Goal: Task Accomplishment & Management: Manage account settings

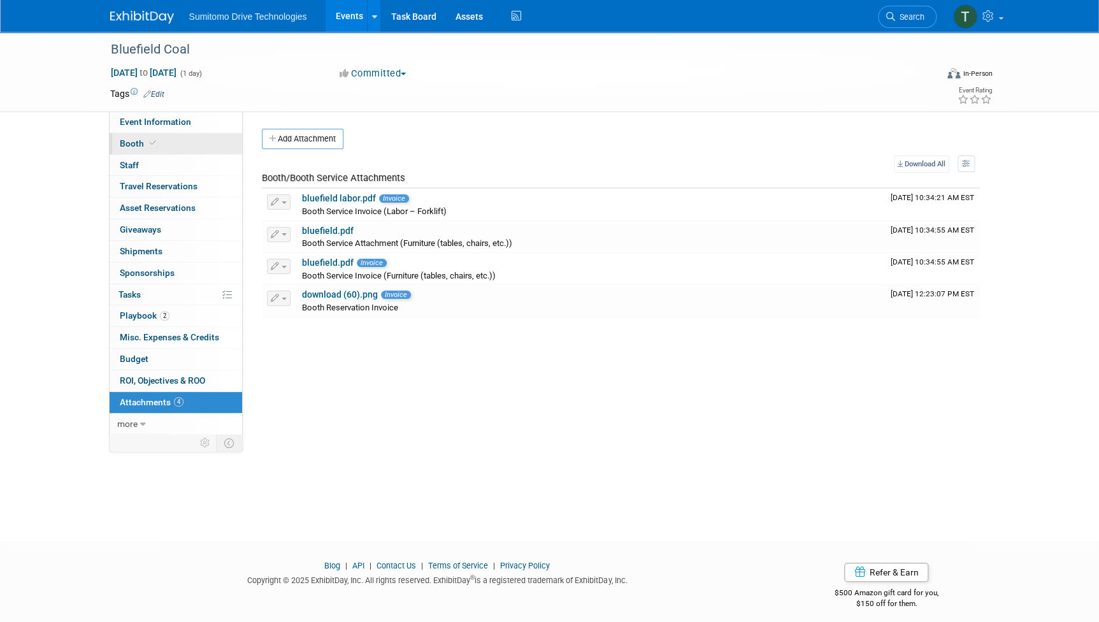
click at [145, 136] on link "Booth" at bounding box center [176, 143] width 133 height 21
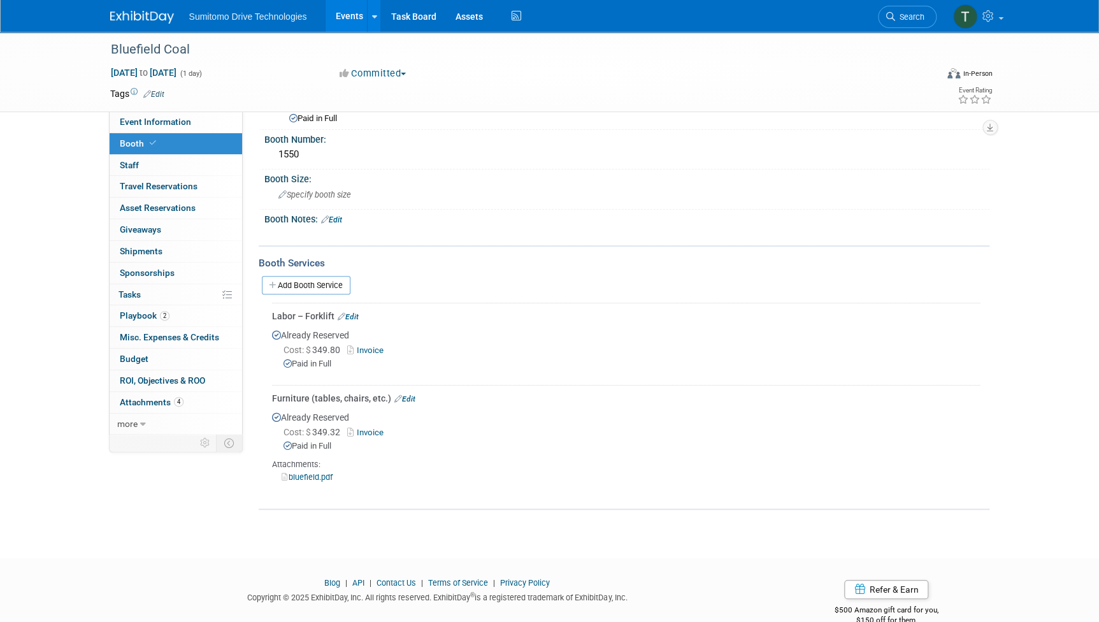
scroll to position [74, 0]
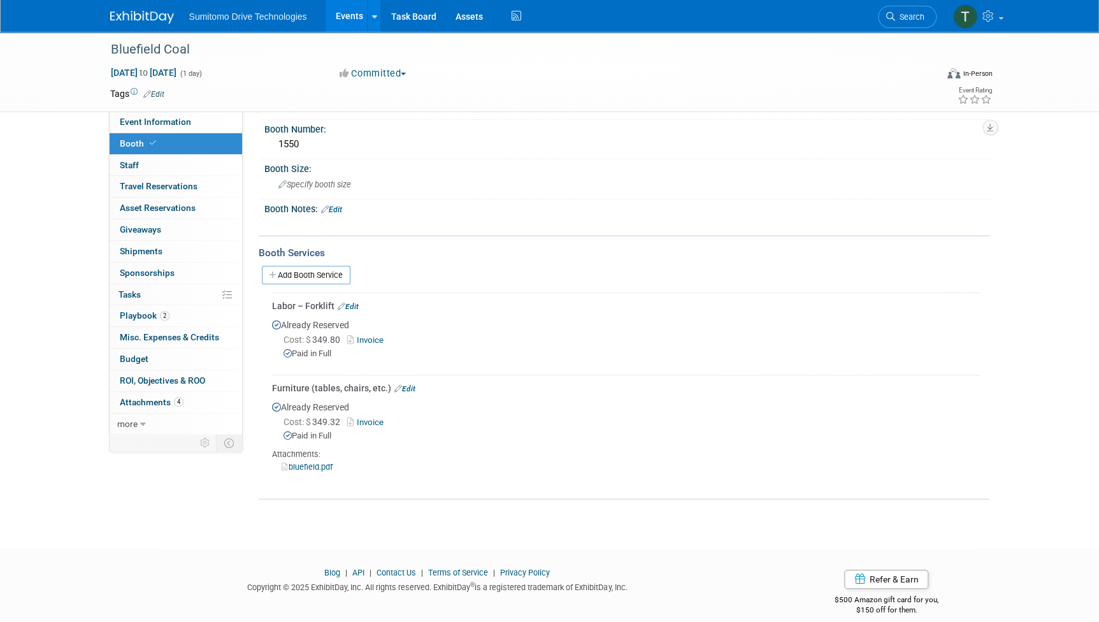
click at [408, 384] on link "Edit" at bounding box center [404, 388] width 21 height 9
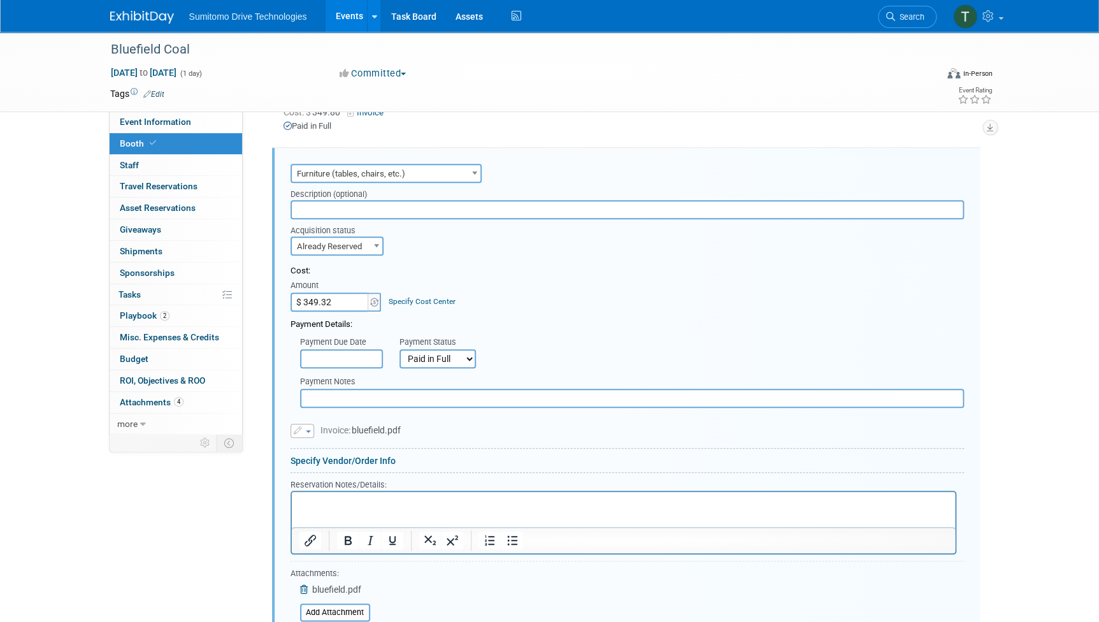
scroll to position [0, 0]
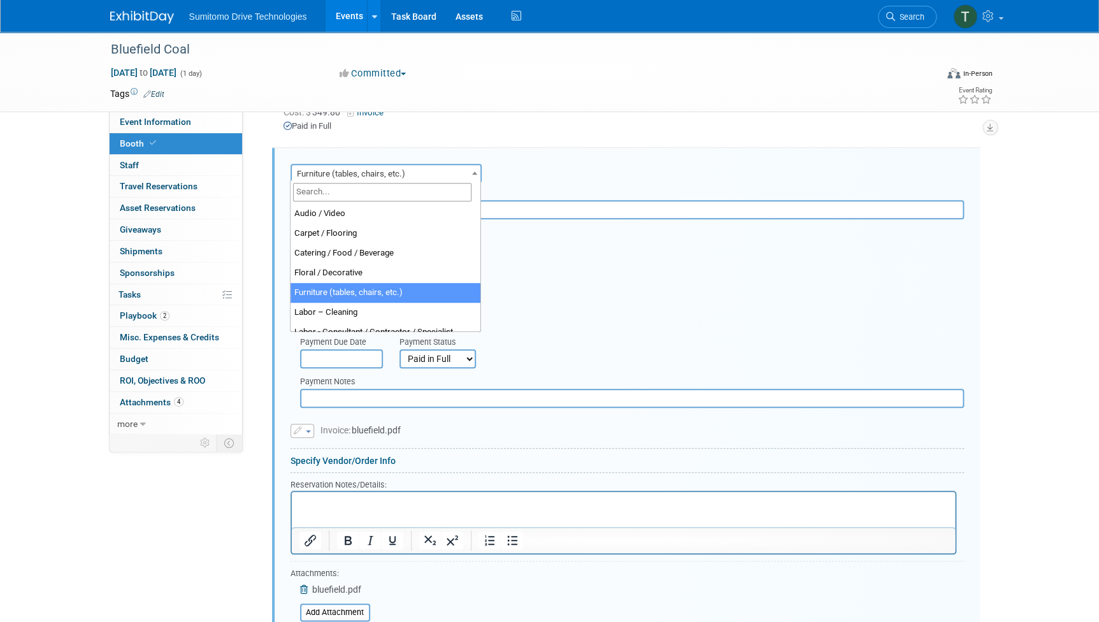
click at [354, 176] on span "Furniture (tables, chairs, etc.)" at bounding box center [386, 174] width 189 height 18
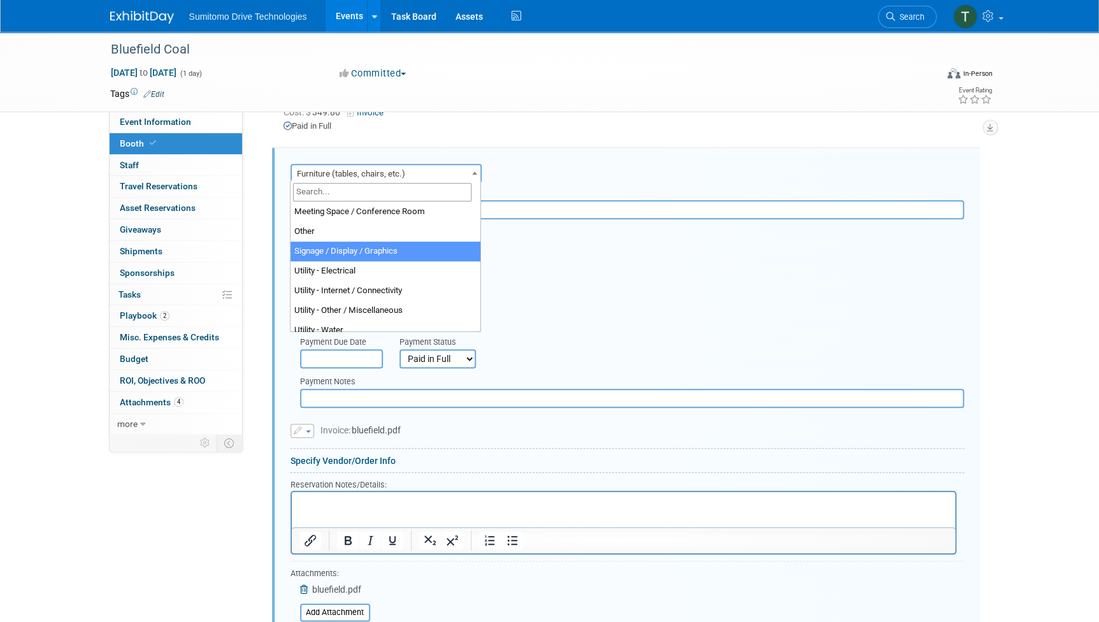
scroll to position [319, 0]
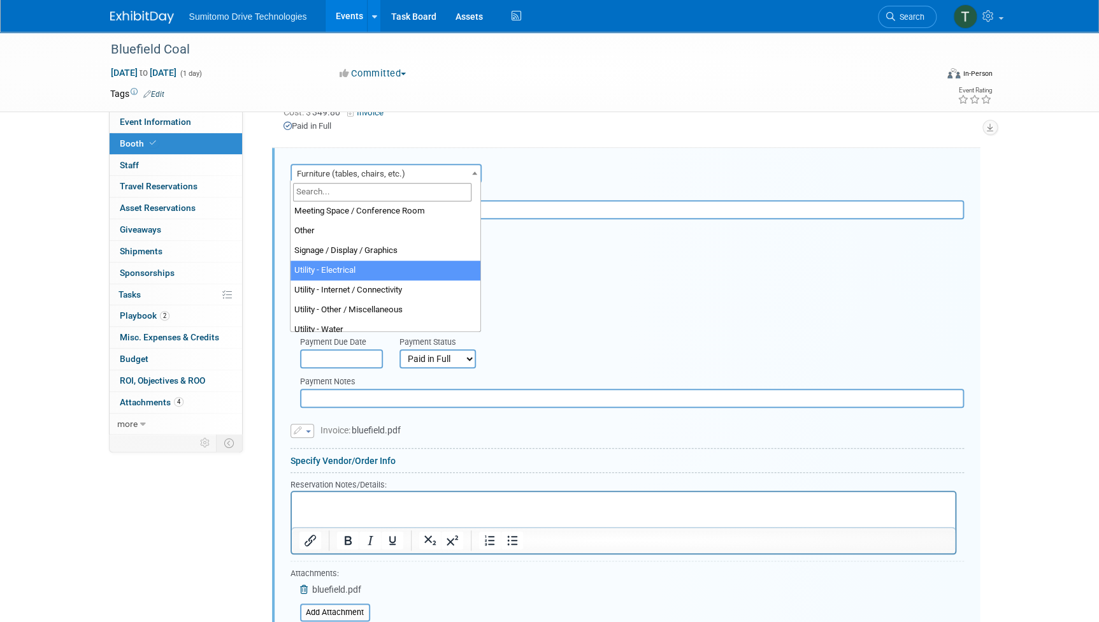
select select "8"
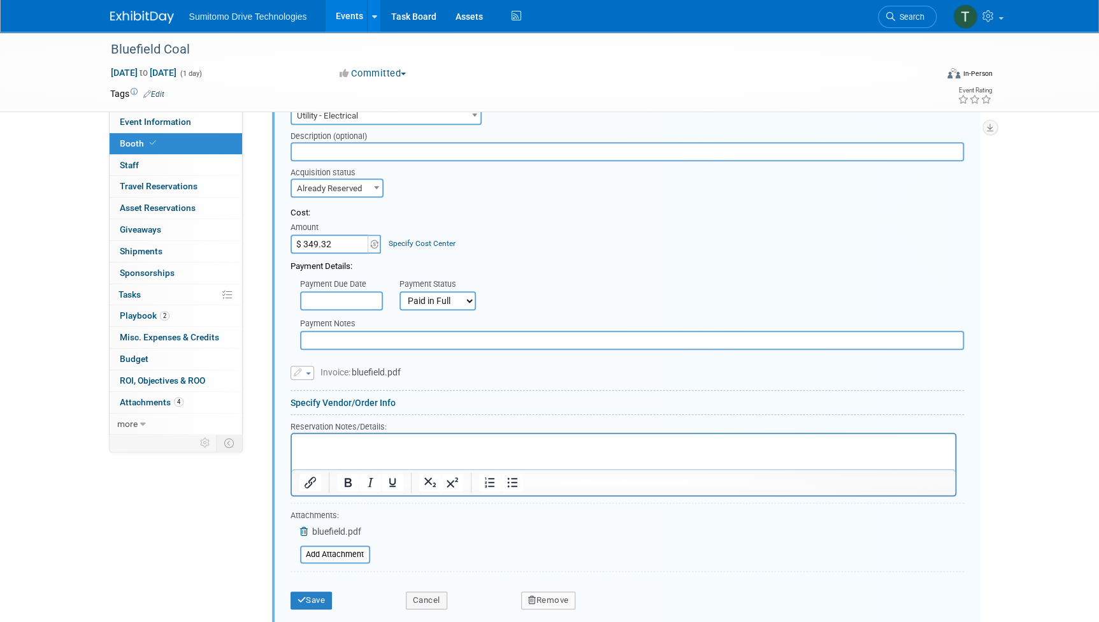
scroll to position [512, 0]
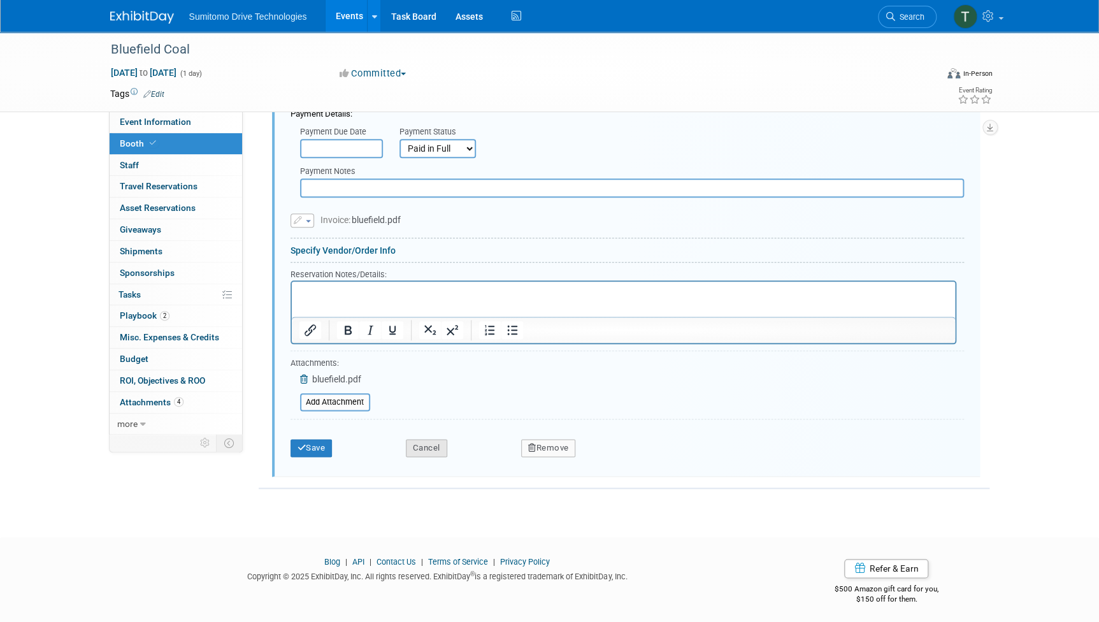
click at [410, 450] on button "Cancel" at bounding box center [426, 448] width 41 height 18
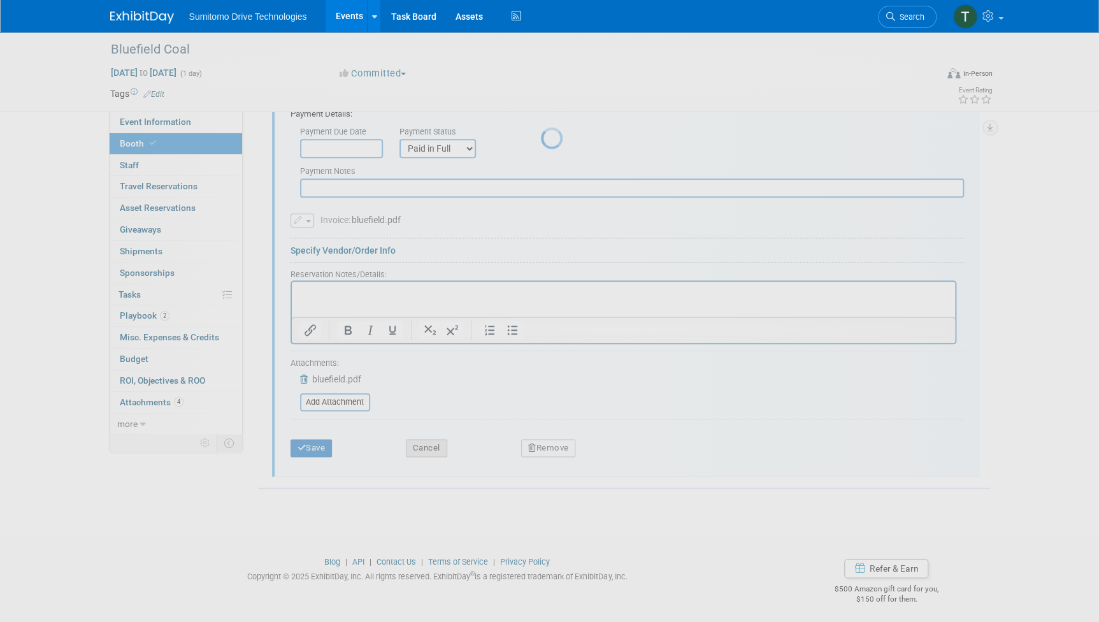
scroll to position [85, 0]
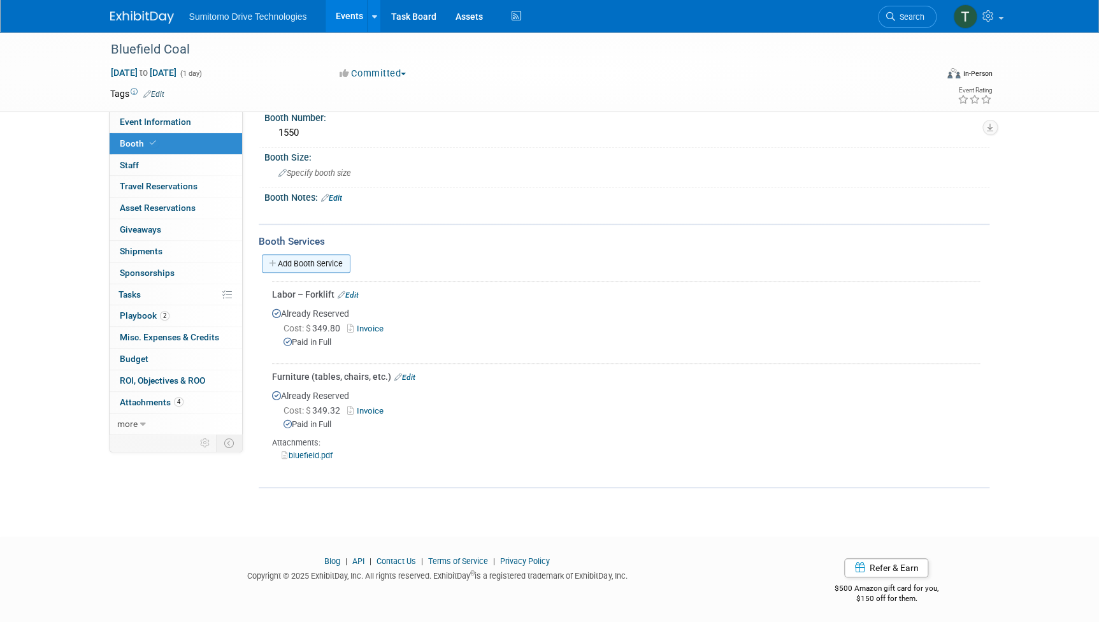
click at [328, 256] on link "Add Booth Service" at bounding box center [306, 263] width 89 height 18
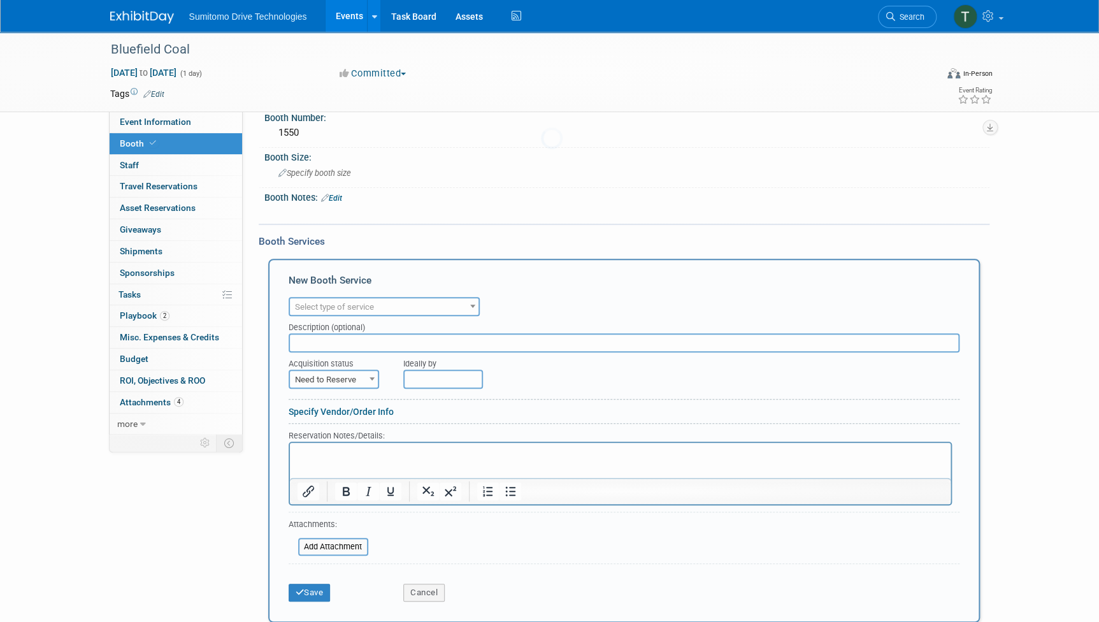
scroll to position [0, 0]
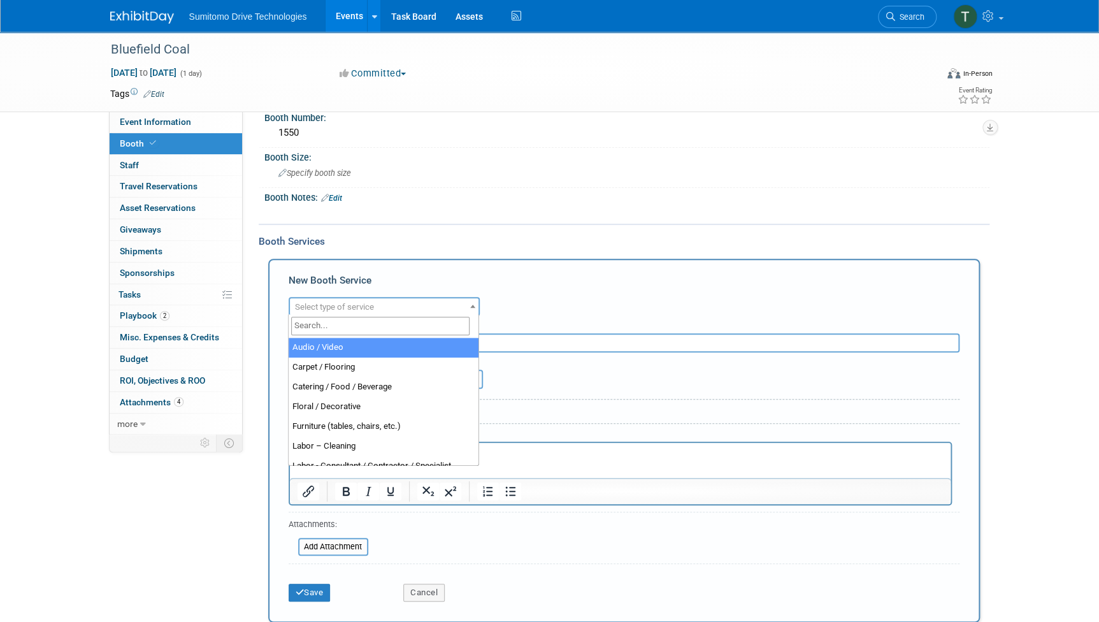
click at [350, 306] on span "Select type of service" at bounding box center [334, 307] width 79 height 10
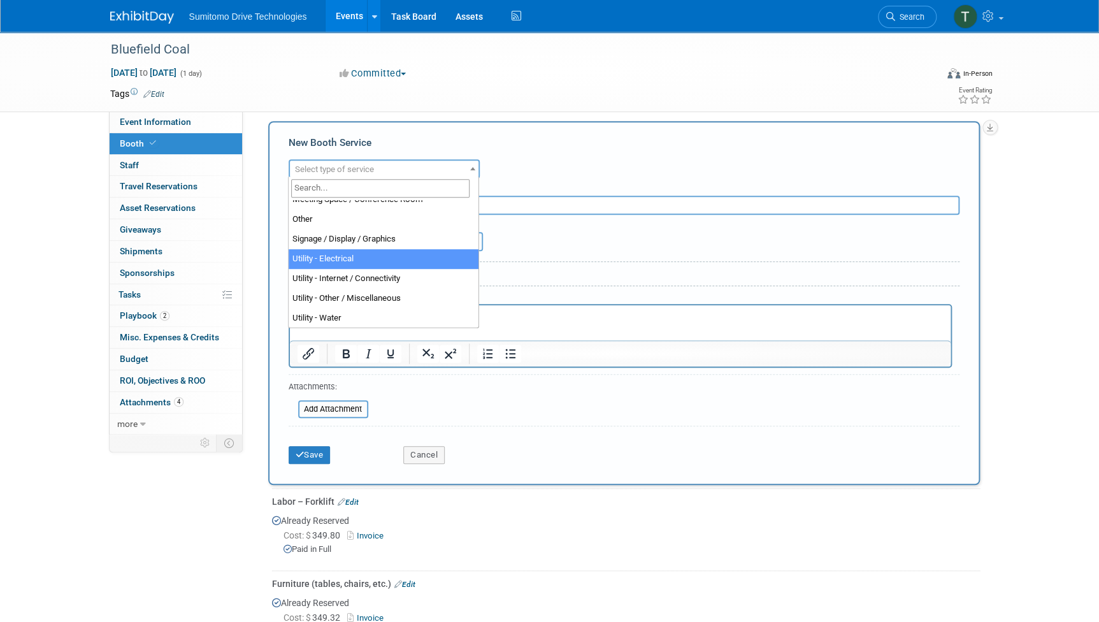
scroll to position [225, 0]
select select "8"
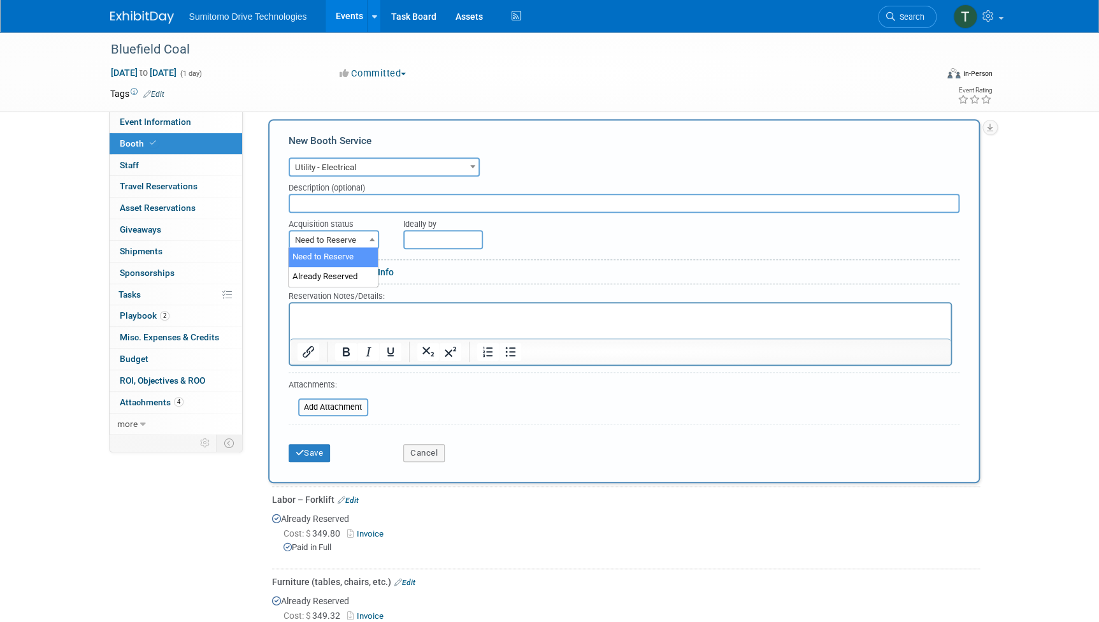
click at [332, 232] on span "Need to Reserve" at bounding box center [334, 240] width 88 height 18
select select "2"
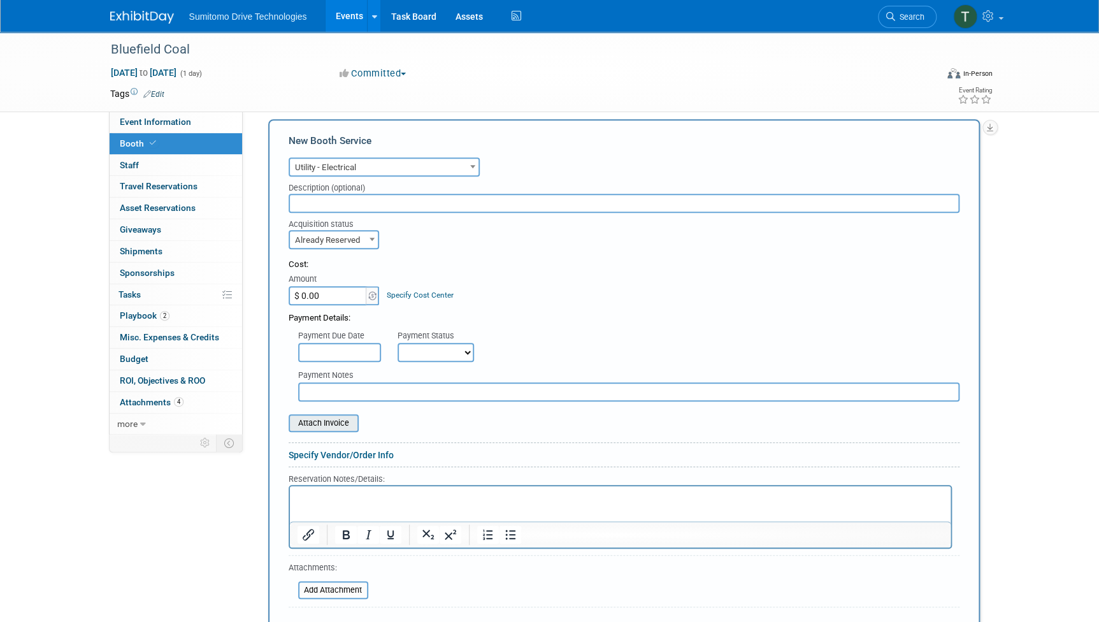
click at [332, 424] on input "file" at bounding box center [282, 422] width 152 height 15
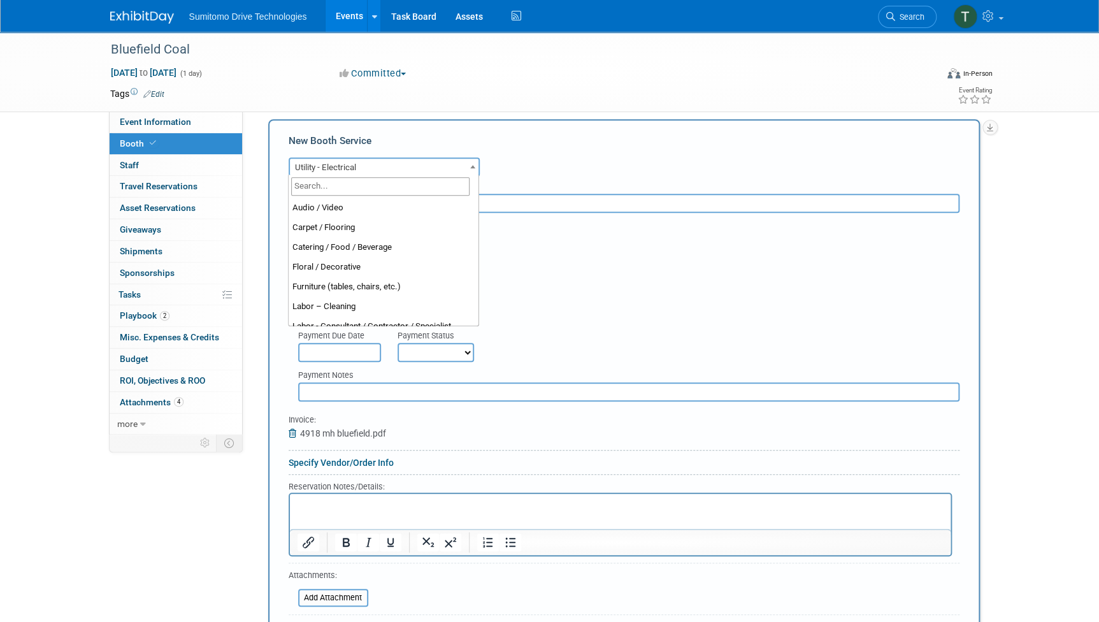
click at [345, 166] on span "Utility - Electrical" at bounding box center [384, 168] width 189 height 18
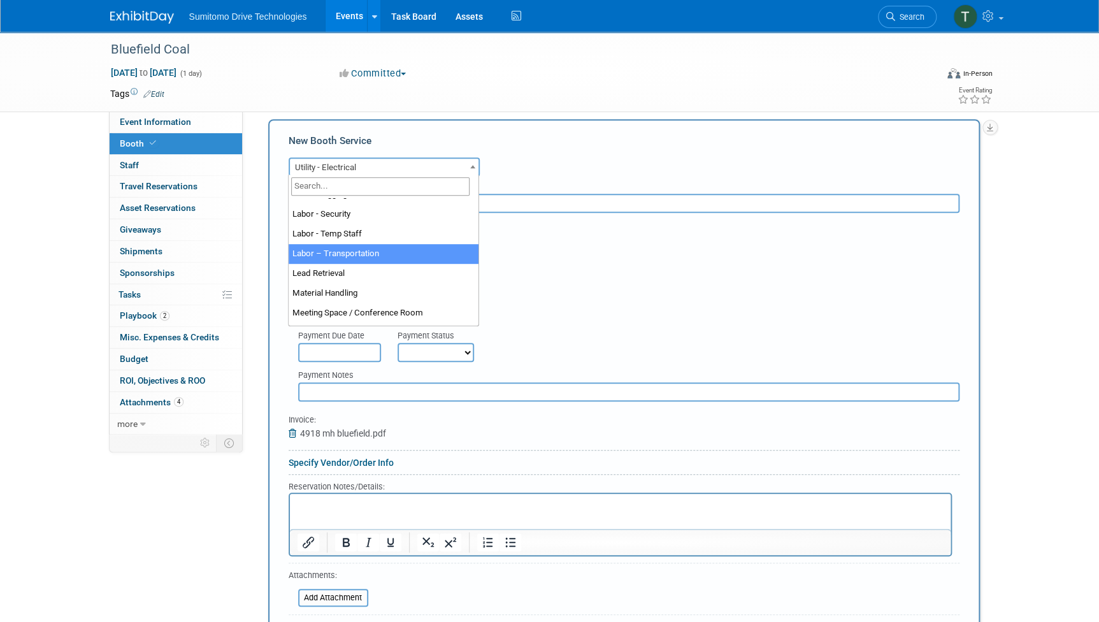
scroll to position [213, 0]
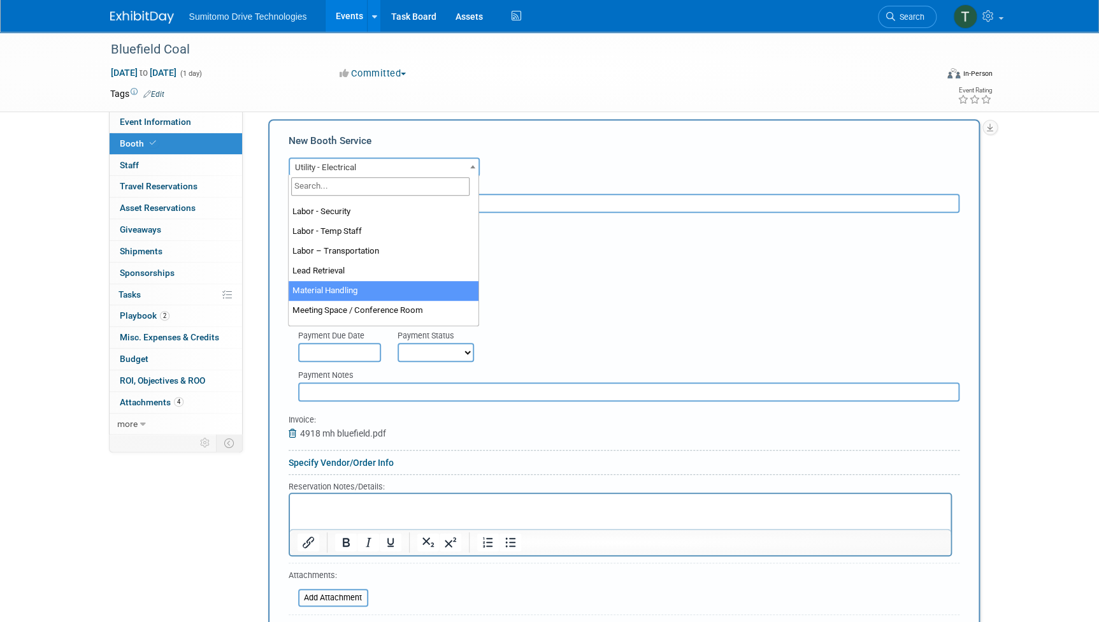
select select "10"
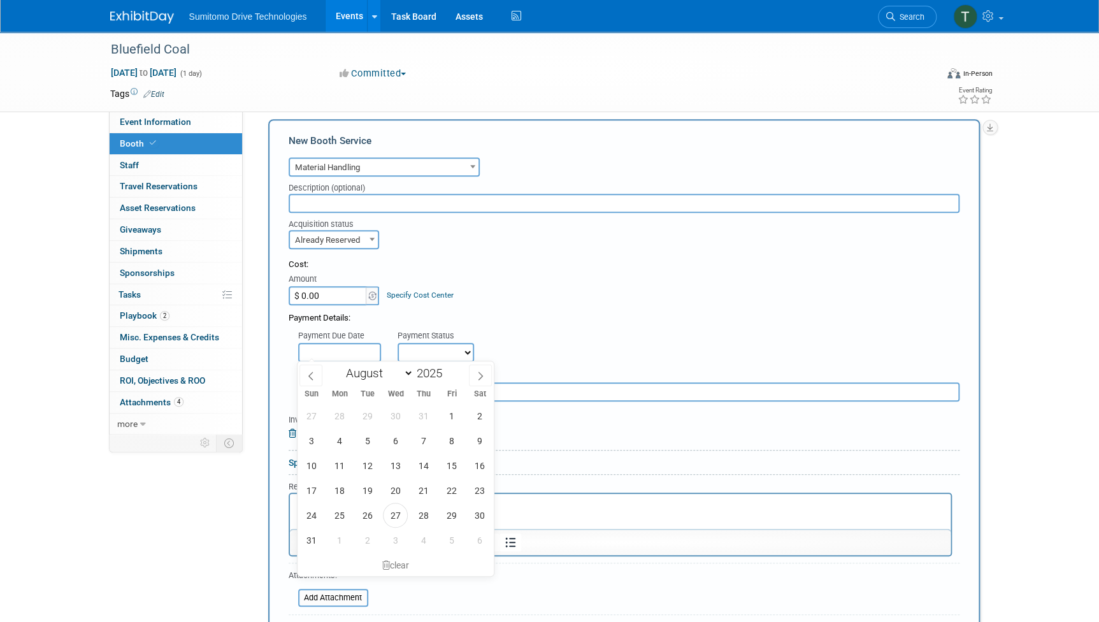
click at [343, 352] on input "text" at bounding box center [339, 352] width 83 height 19
click at [398, 515] on span "27" at bounding box center [395, 515] width 25 height 25
type input "[DATE]"
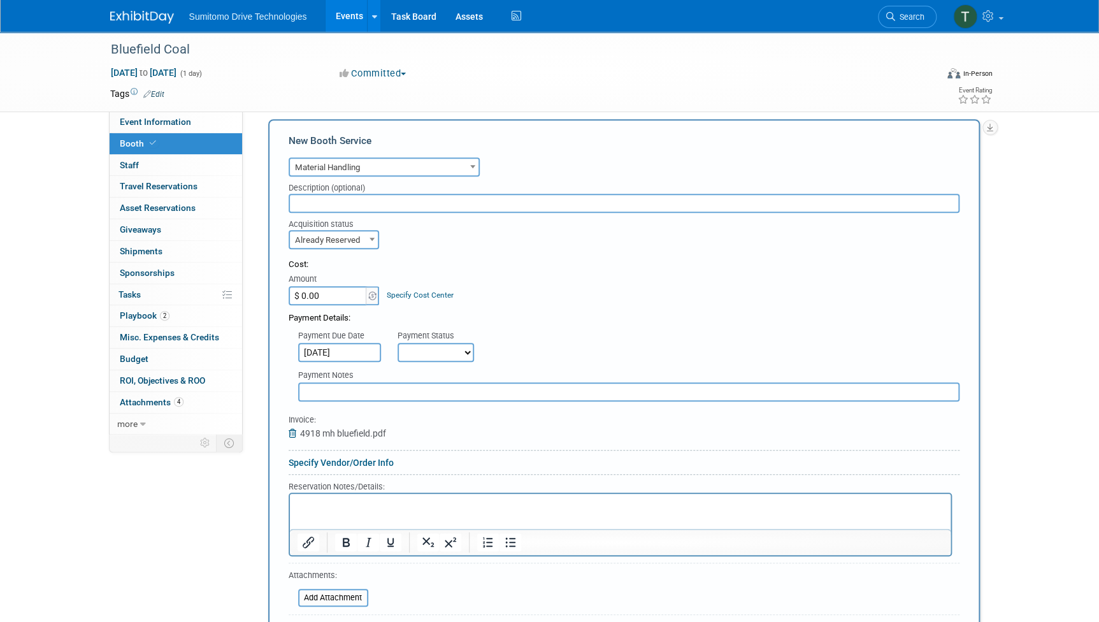
click at [342, 292] on input "$ 0.00" at bounding box center [329, 295] width 80 height 19
type input "$ 4,918.00"
click at [435, 350] on select "Not Paid Yet Partially Paid Paid in Full" at bounding box center [436, 352] width 76 height 19
select select "1"
click at [398, 343] on select "Not Paid Yet Partially Paid Paid in Full" at bounding box center [436, 352] width 76 height 19
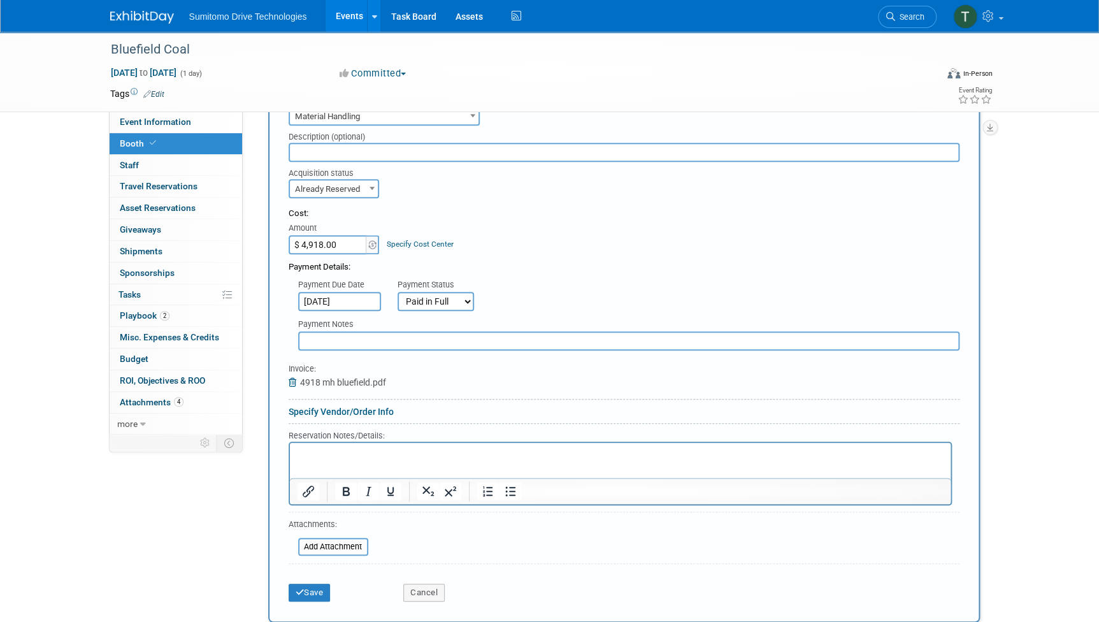
scroll to position [277, 0]
click at [316, 586] on button "Save" at bounding box center [310, 592] width 42 height 18
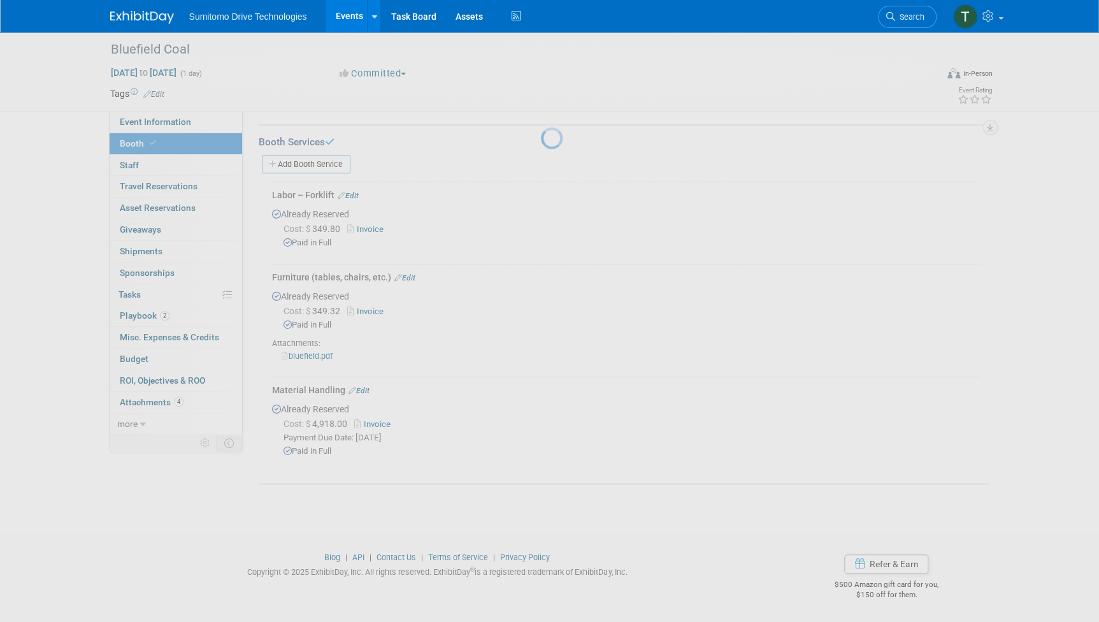
scroll to position [180, 0]
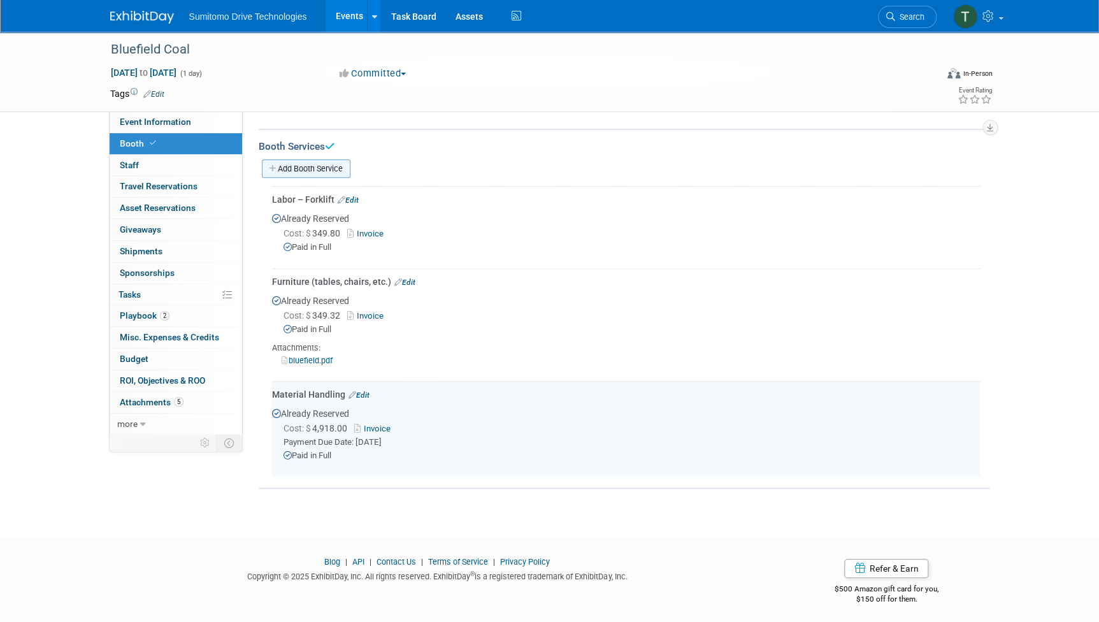
click at [321, 161] on link "Add Booth Service" at bounding box center [306, 168] width 89 height 18
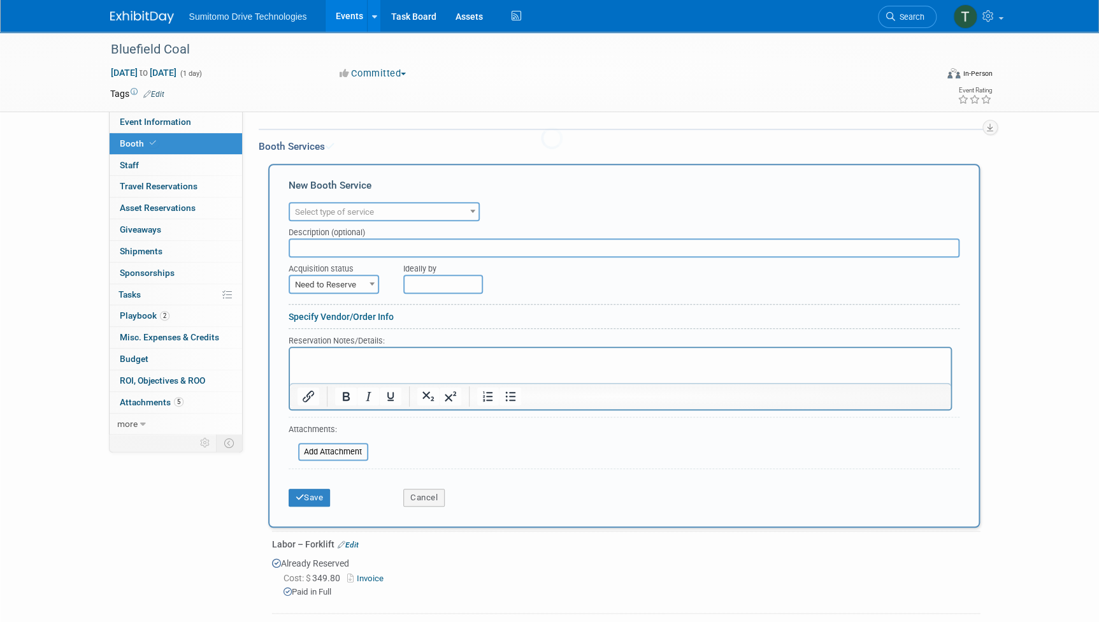
scroll to position [0, 0]
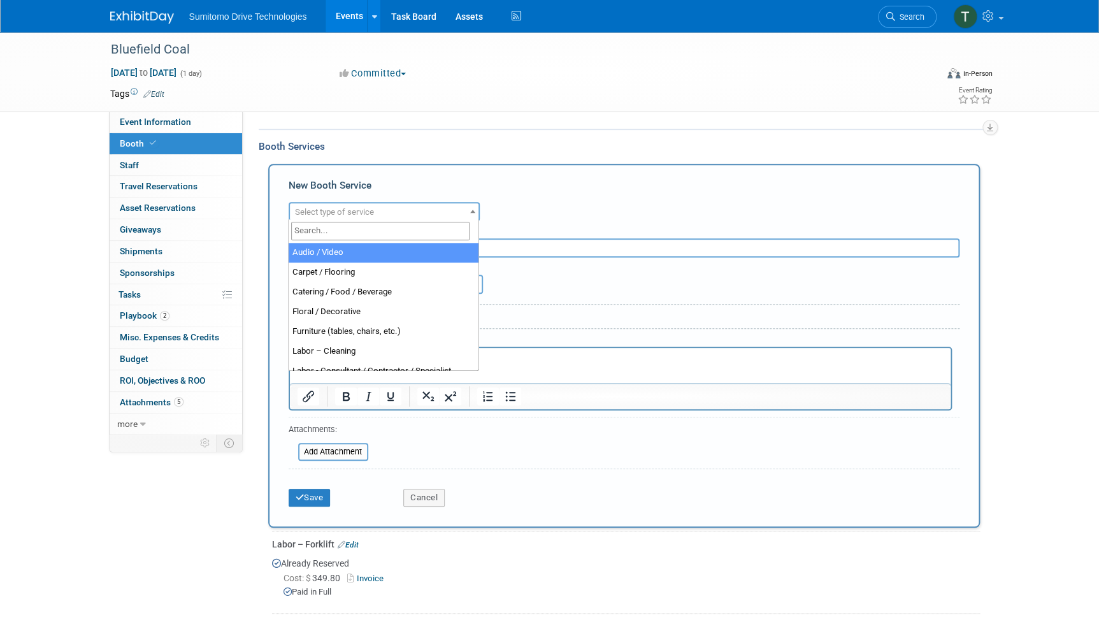
click at [350, 210] on span "Select type of service" at bounding box center [334, 212] width 79 height 10
click at [665, 154] on div "Add Booth Service" at bounding box center [624, 159] width 731 height 10
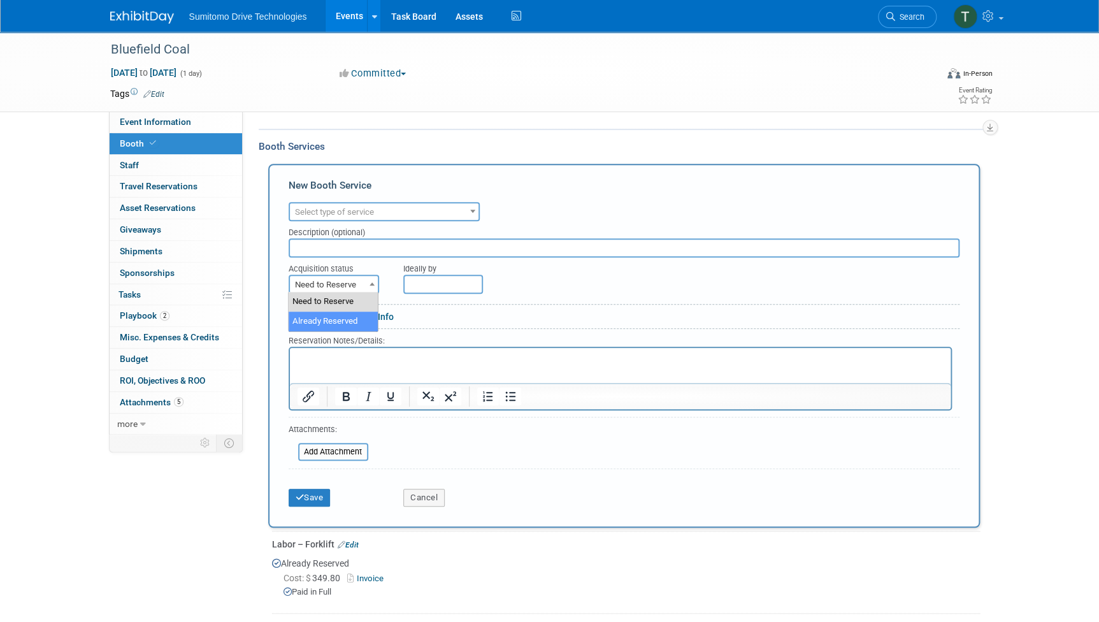
drag, startPoint x: 365, startPoint y: 282, endPoint x: 356, endPoint y: 317, distance: 36.9
select select "2"
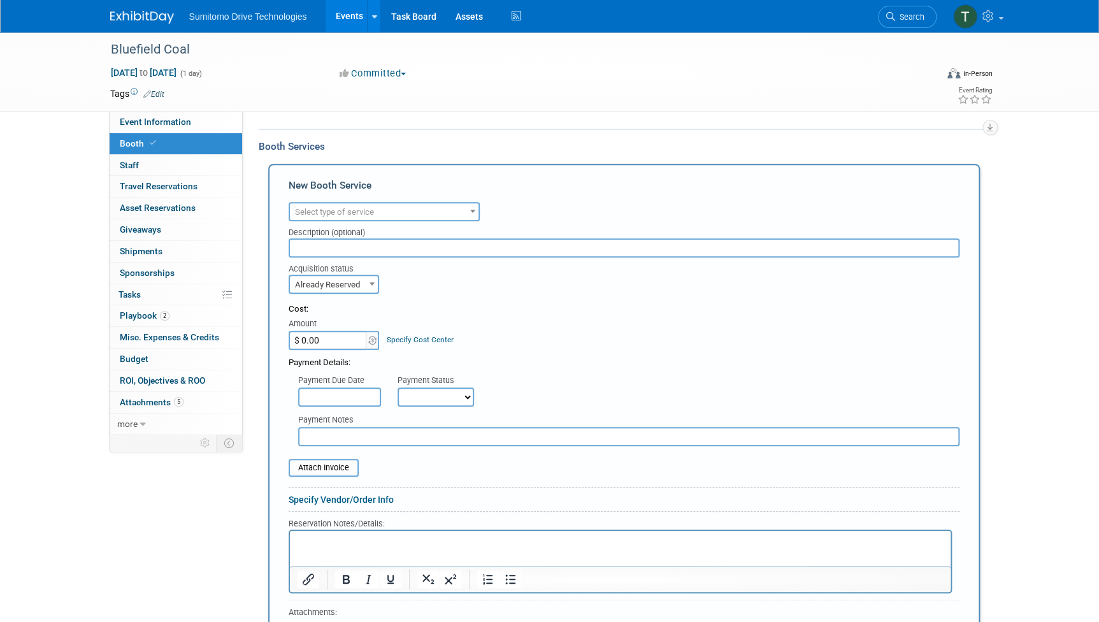
click at [356, 318] on div "Amount" at bounding box center [335, 324] width 92 height 13
click at [330, 467] on input "file" at bounding box center [282, 467] width 152 height 15
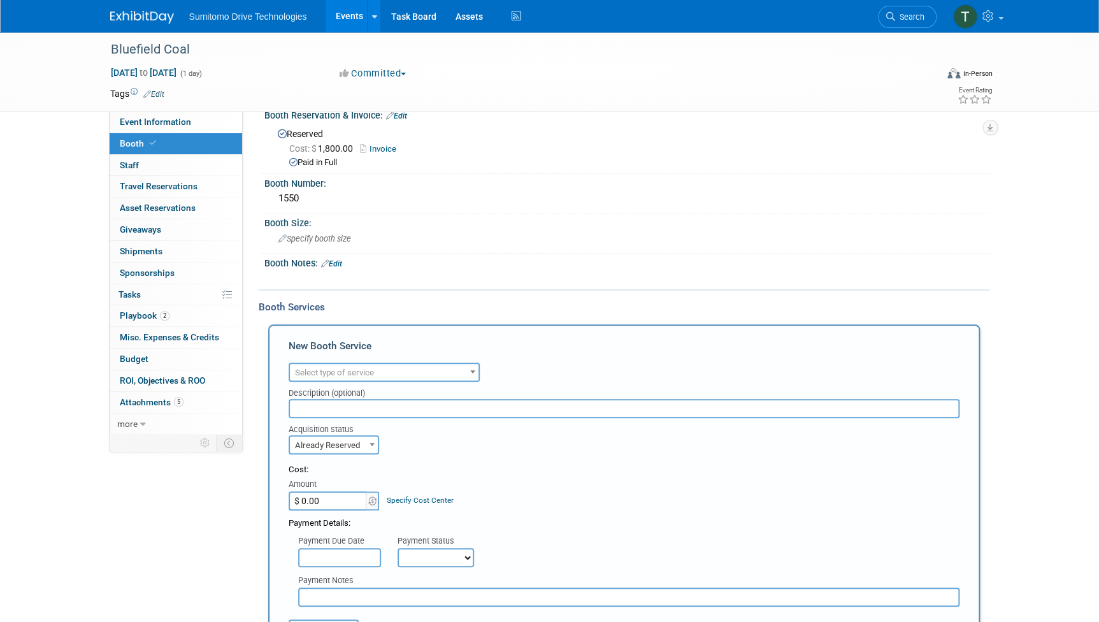
scroll to position [8, 0]
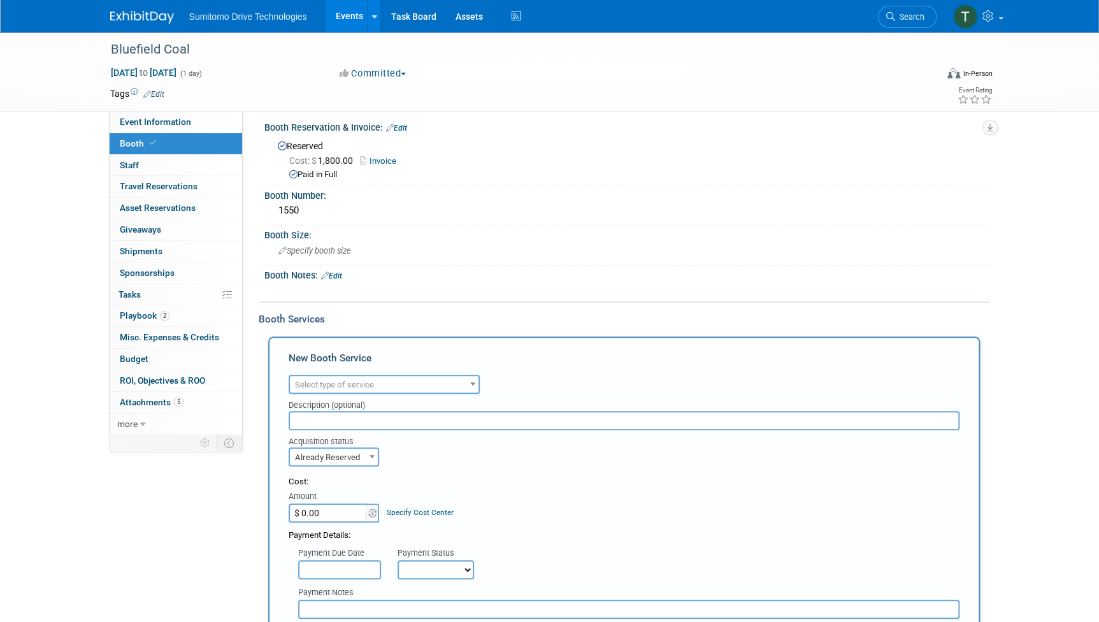
click at [348, 20] on link "Events" at bounding box center [349, 16] width 47 height 32
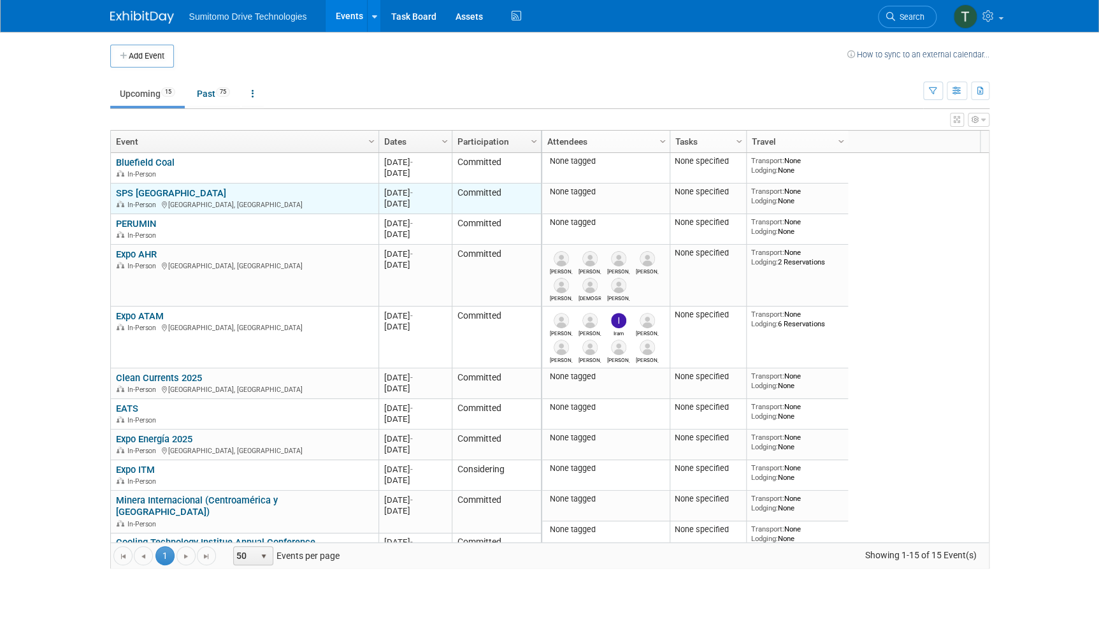
click at [147, 189] on link "SPS [GEOGRAPHIC_DATA]" at bounding box center [171, 192] width 110 height 11
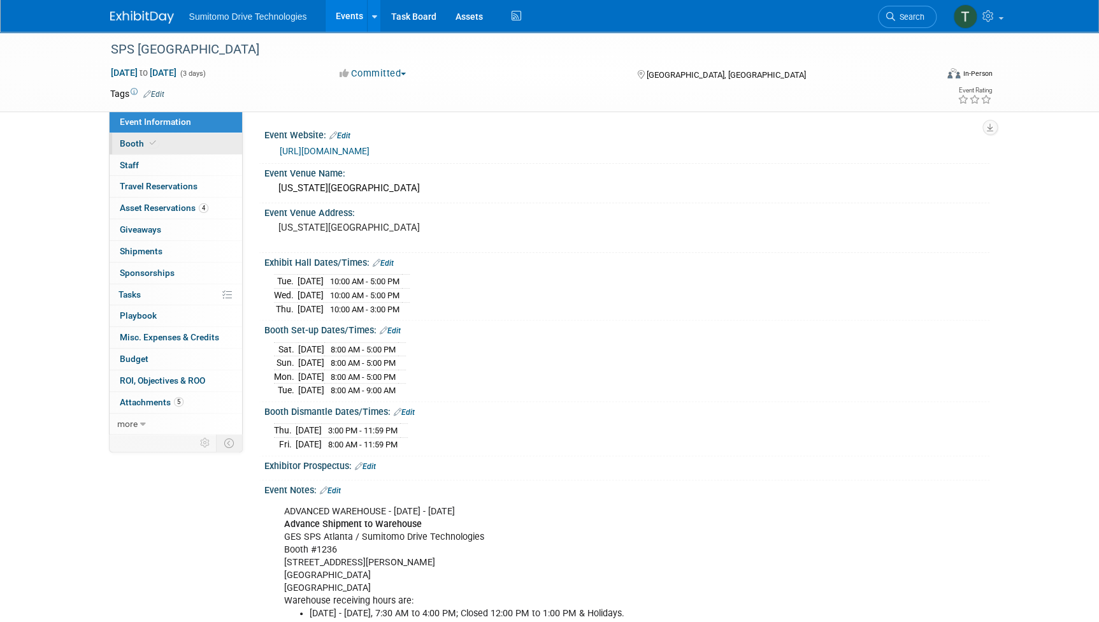
click at [134, 143] on span "Booth" at bounding box center [139, 143] width 39 height 10
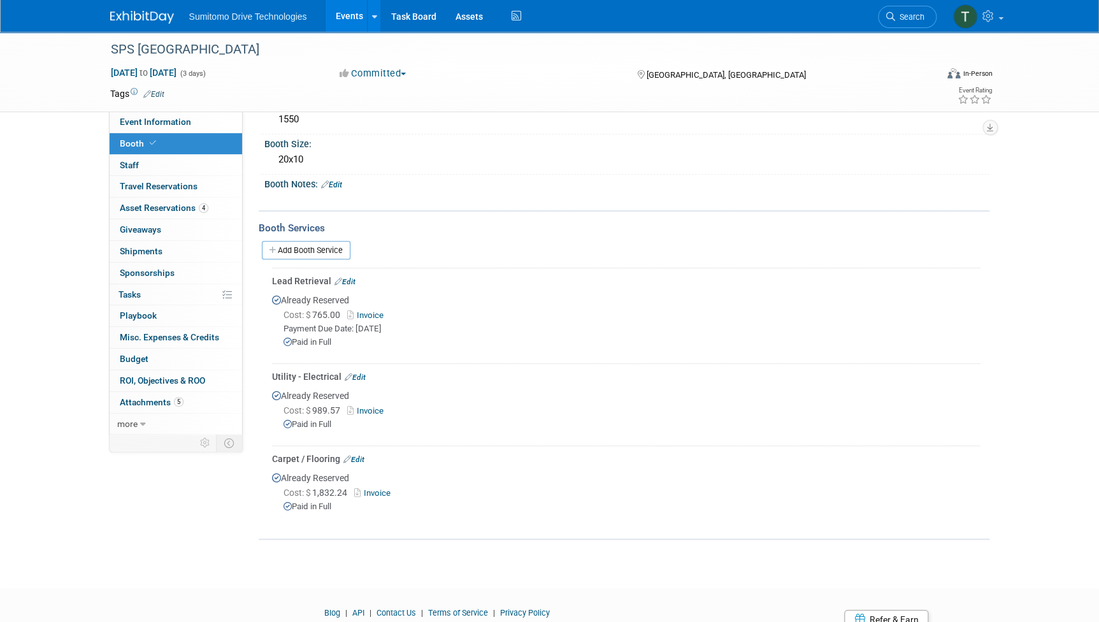
scroll to position [113, 0]
click at [329, 246] on link "Add Booth Service" at bounding box center [306, 249] width 89 height 18
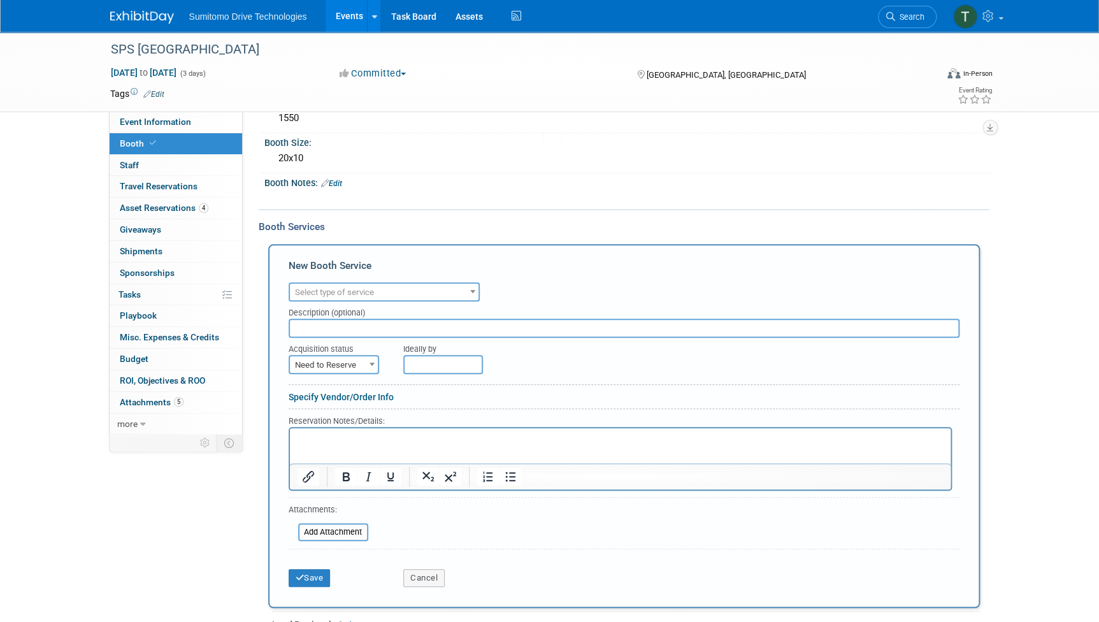
scroll to position [0, 0]
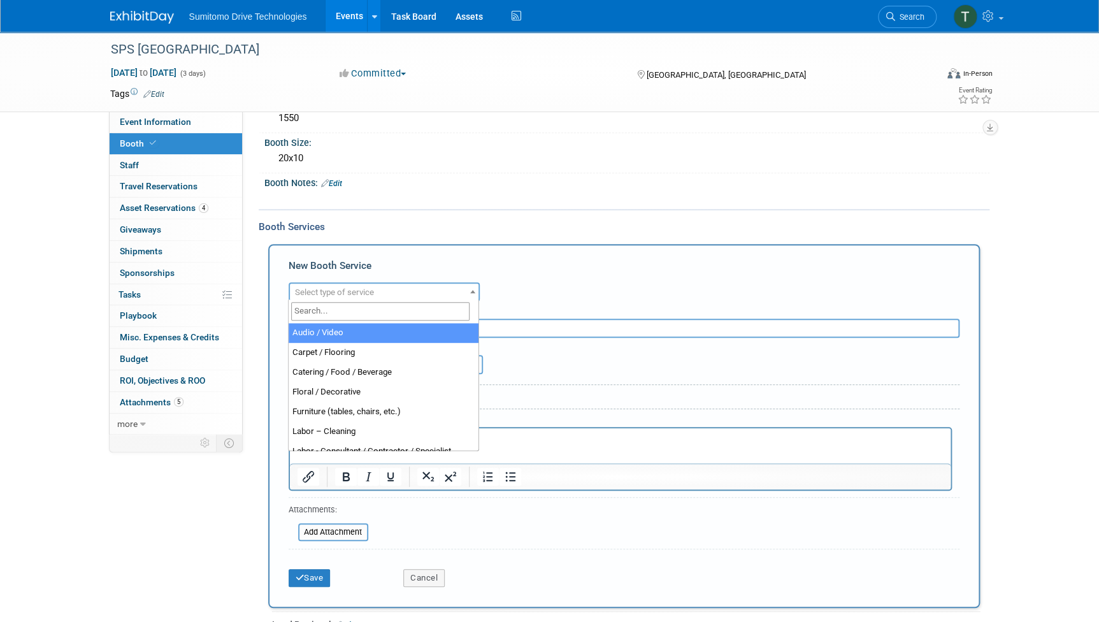
click at [335, 287] on span "Select type of service" at bounding box center [334, 292] width 79 height 10
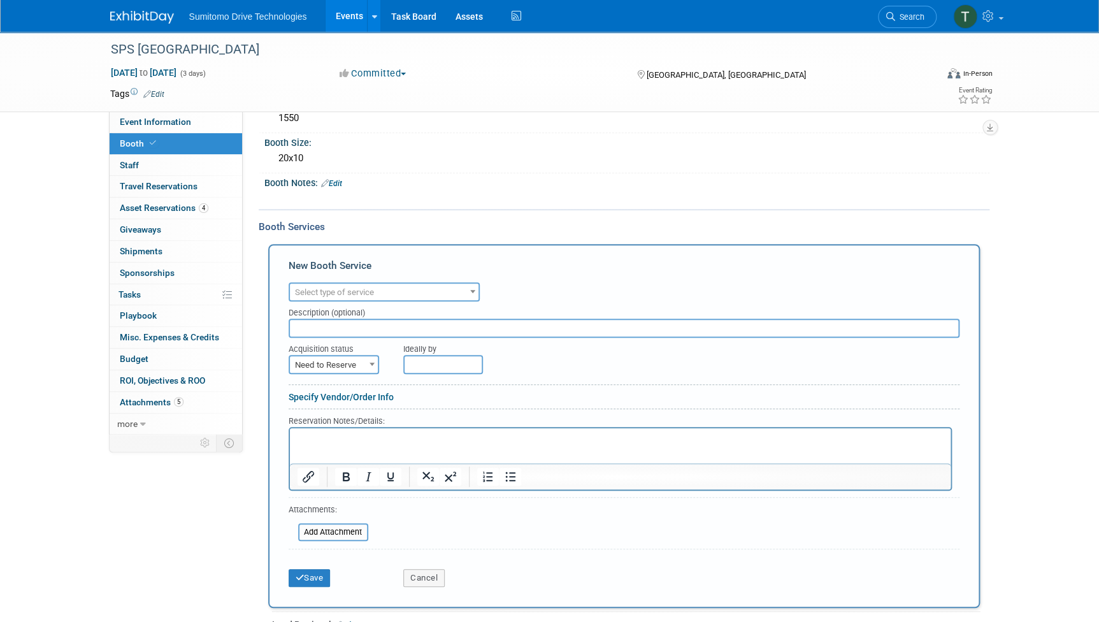
click at [614, 211] on div "Booth Services Add Booth Service New Booth Service Audio / Video Carpet / Floor…" at bounding box center [624, 546] width 731 height 674
click at [366, 363] on span at bounding box center [372, 364] width 13 height 17
select select "2"
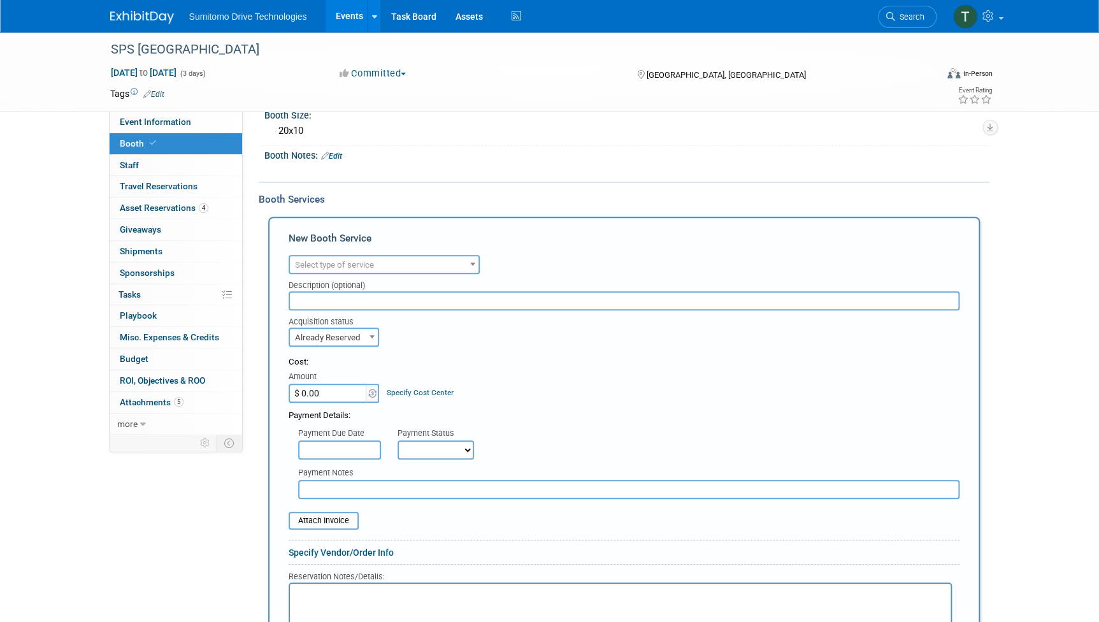
scroll to position [141, 0]
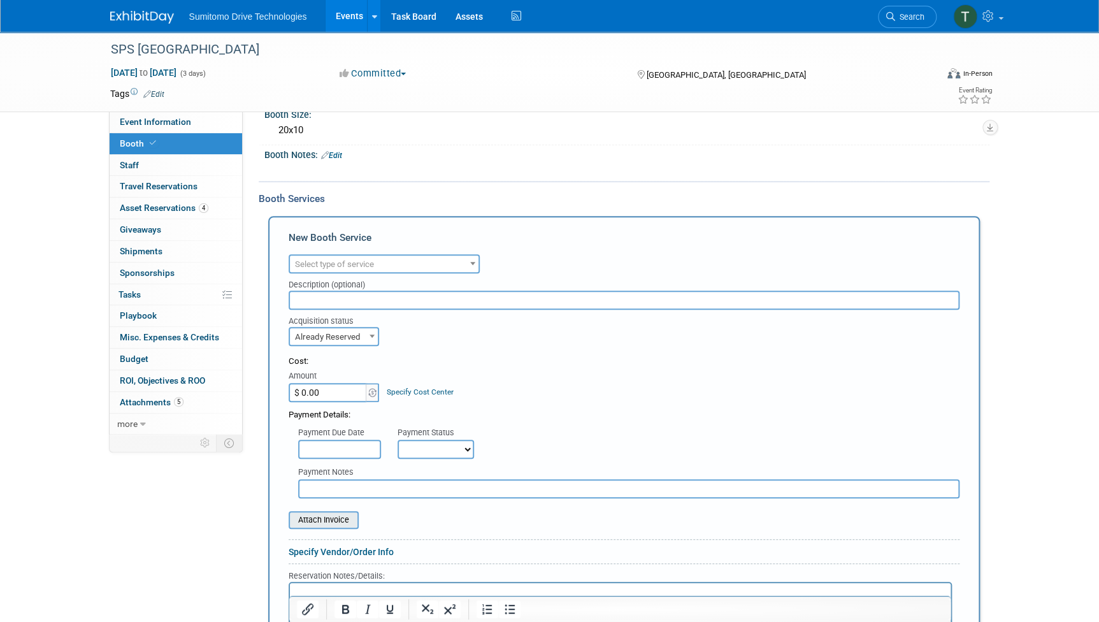
click at [335, 518] on input "file" at bounding box center [282, 519] width 152 height 15
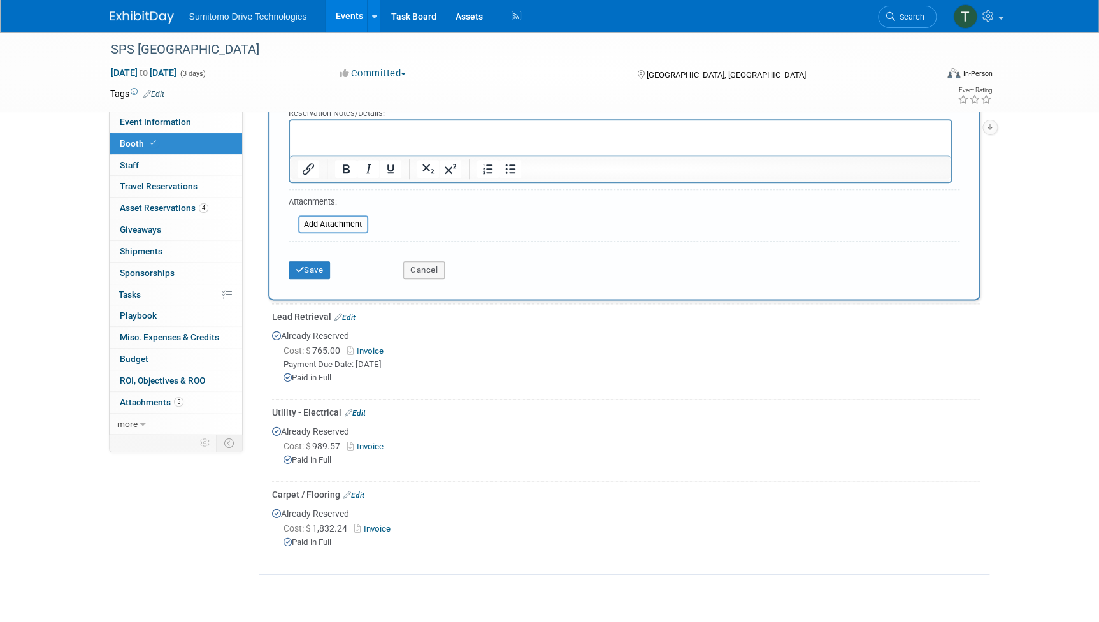
scroll to position [612, 0]
click at [378, 527] on link "Invoice" at bounding box center [374, 529] width 41 height 10
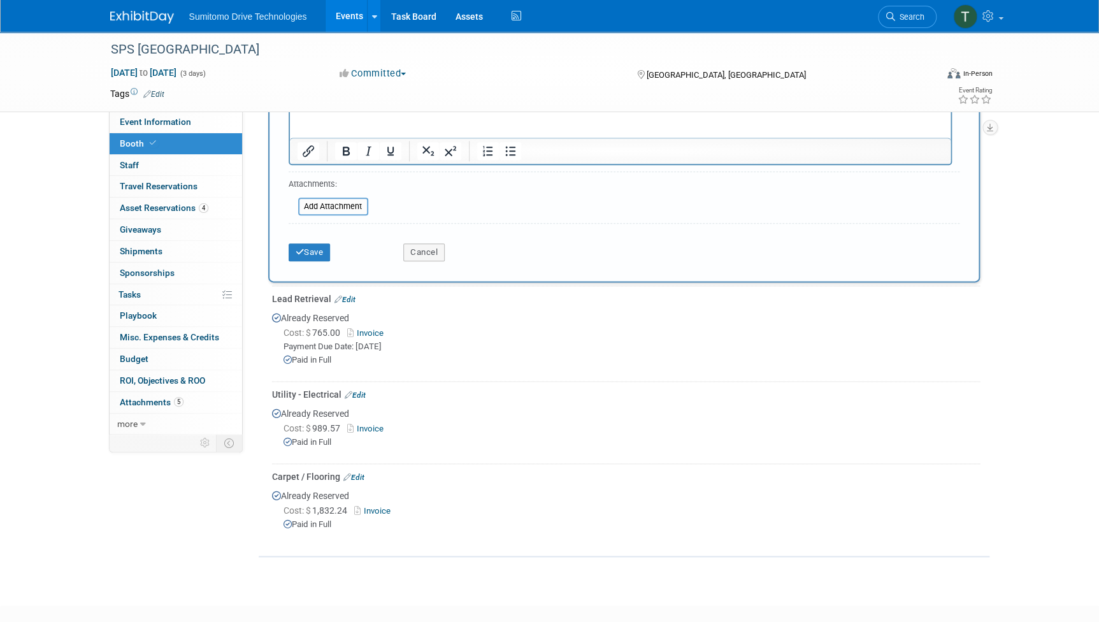
scroll to position [630, 0]
click at [362, 472] on link "Edit" at bounding box center [353, 476] width 21 height 9
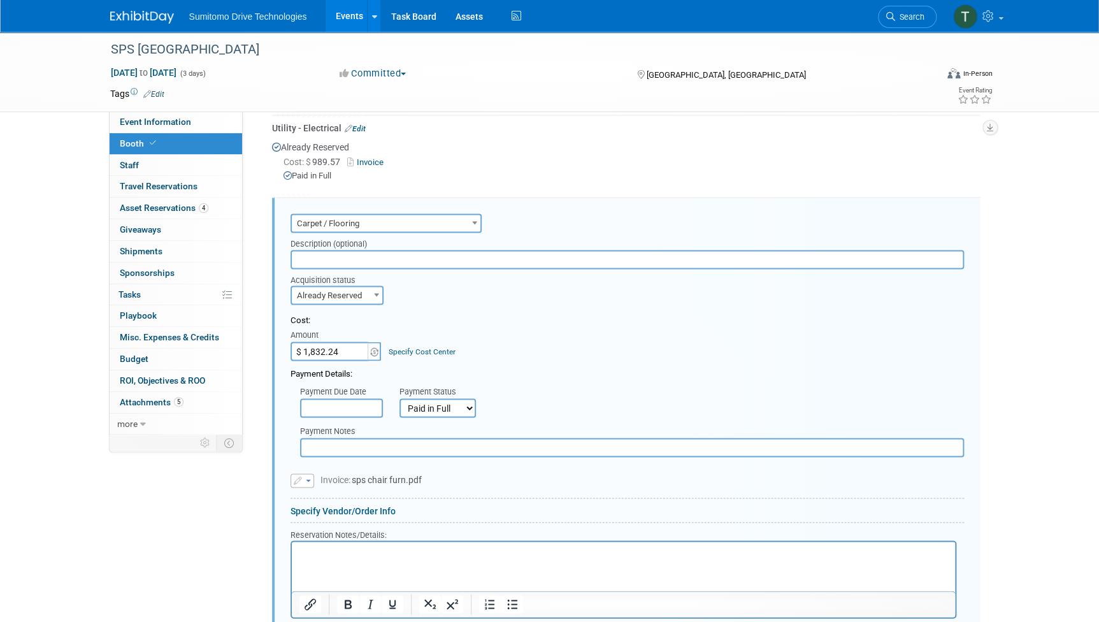
scroll to position [944, 0]
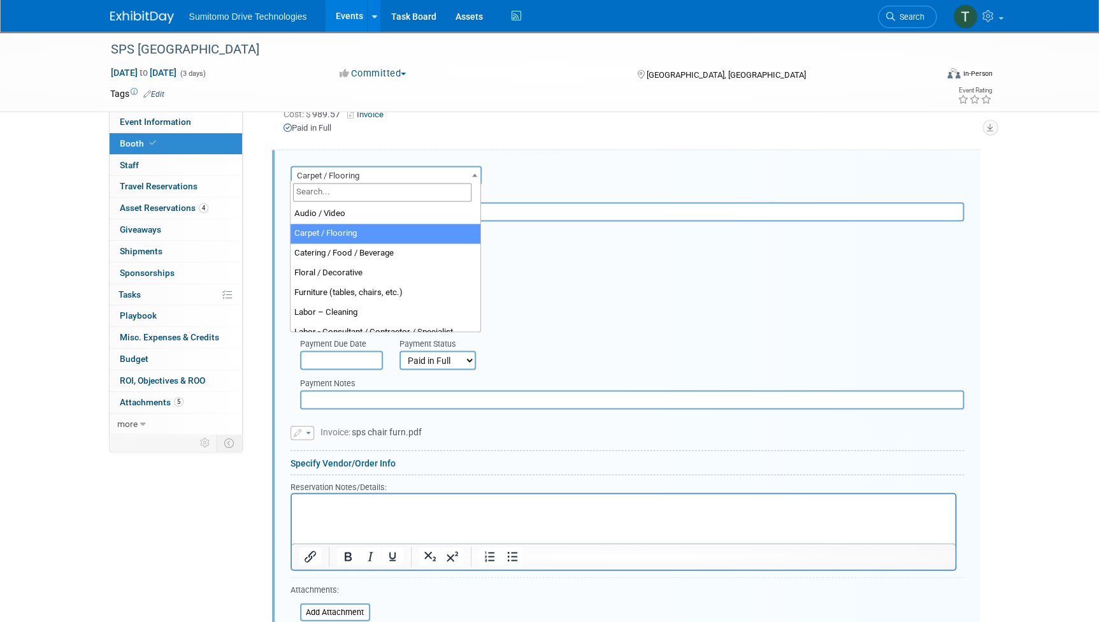
click at [360, 172] on span "Carpet / Flooring" at bounding box center [386, 176] width 189 height 18
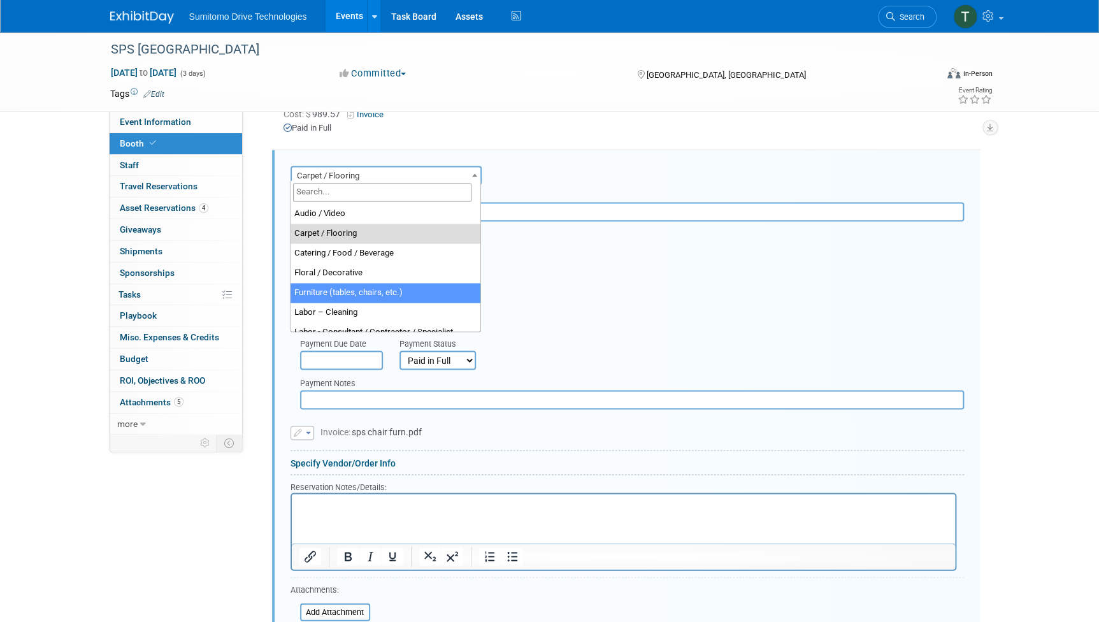
select select "6"
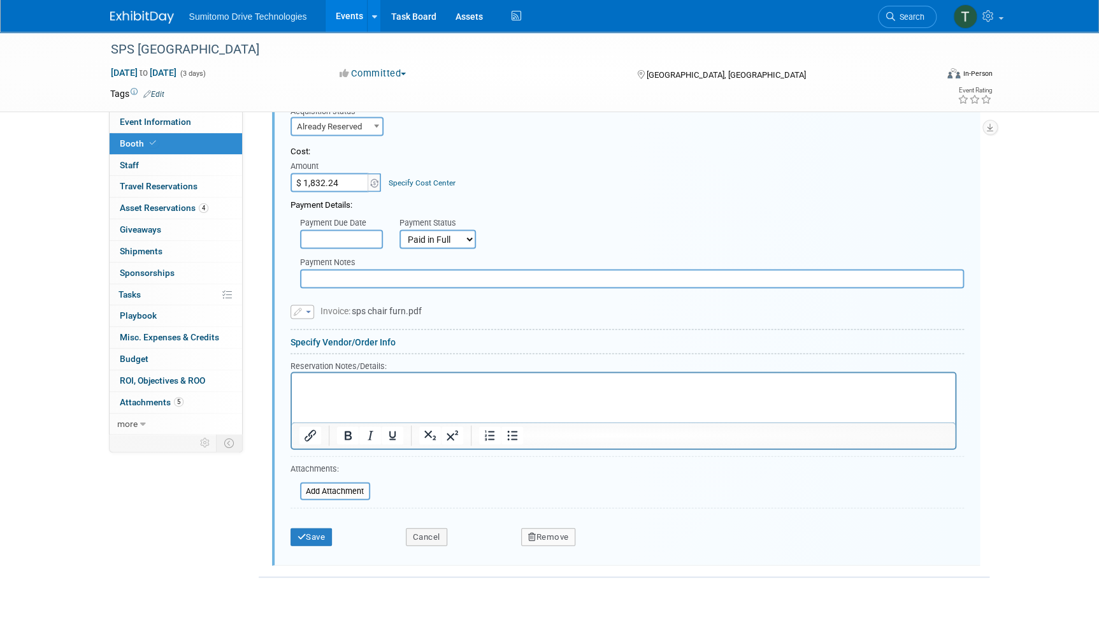
scroll to position [1065, 0]
click at [297, 527] on button "Save" at bounding box center [312, 536] width 42 height 18
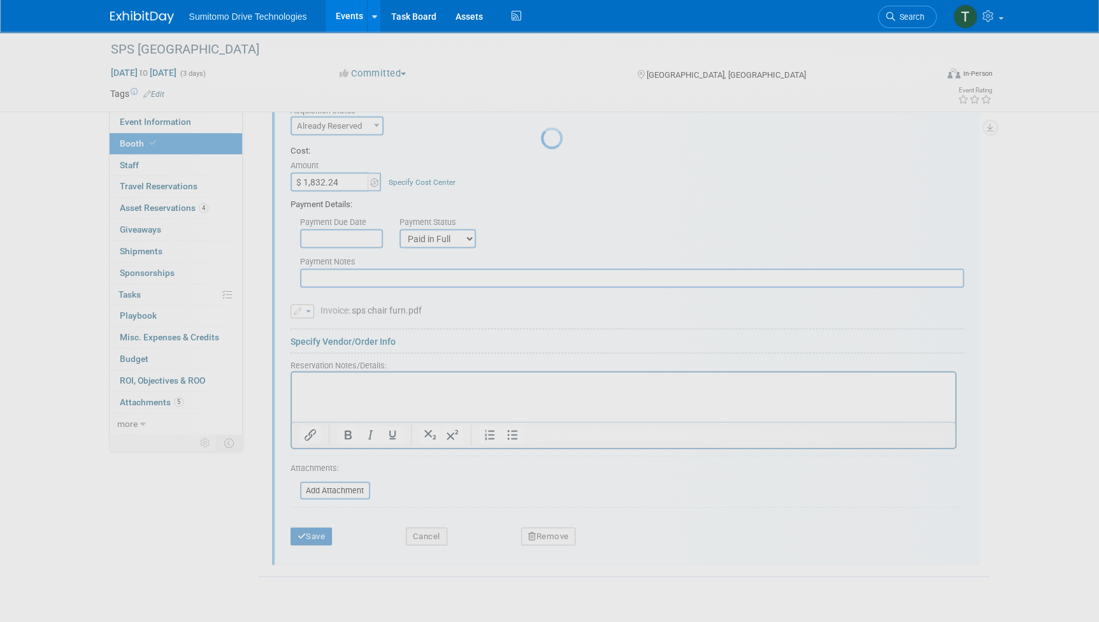
scroll to position [163, 0]
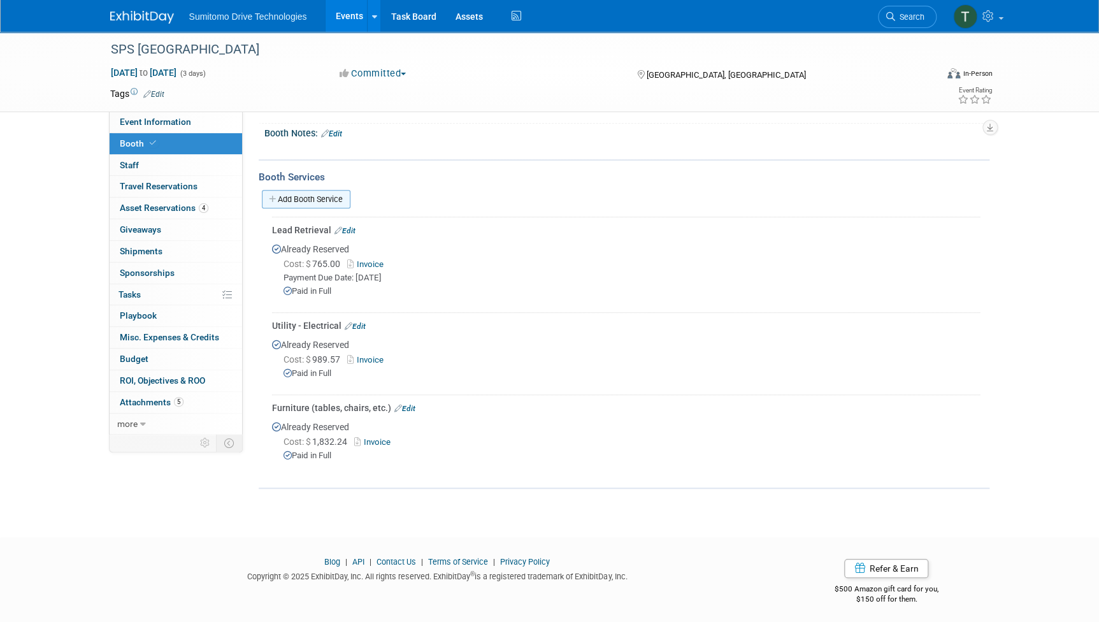
click at [312, 201] on link "Add Booth Service" at bounding box center [306, 199] width 89 height 18
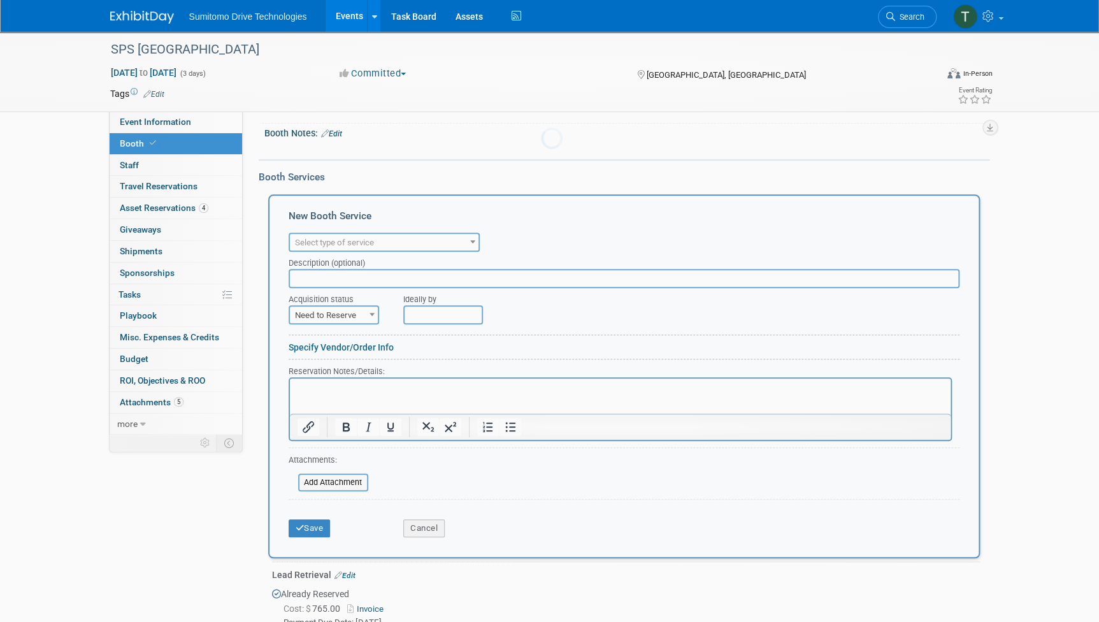
scroll to position [0, 0]
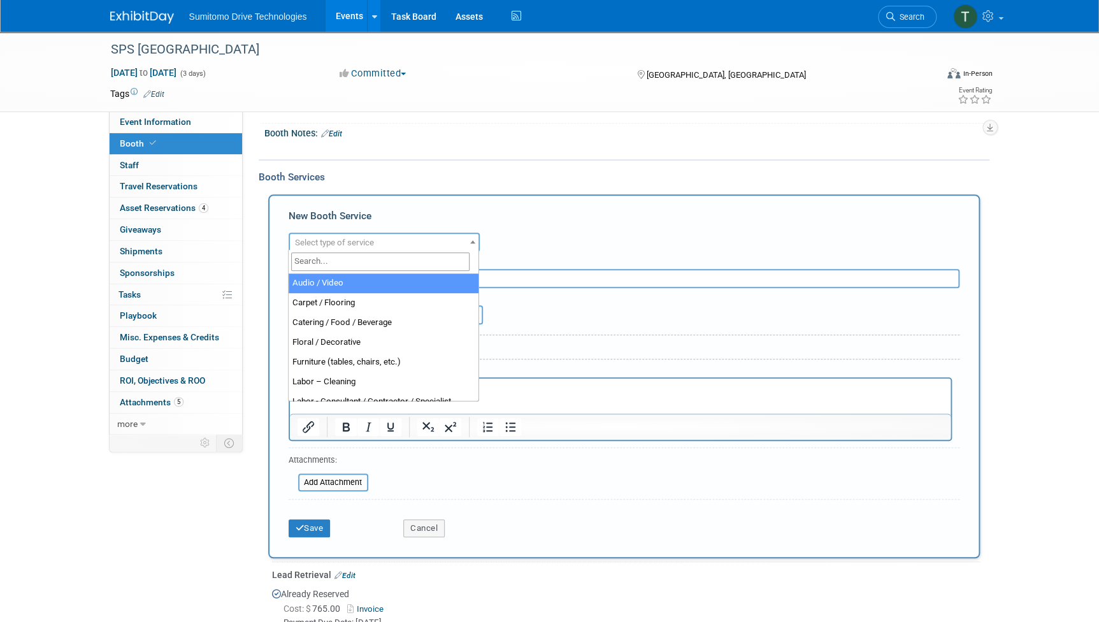
click at [338, 241] on span "Select type of service" at bounding box center [334, 243] width 79 height 10
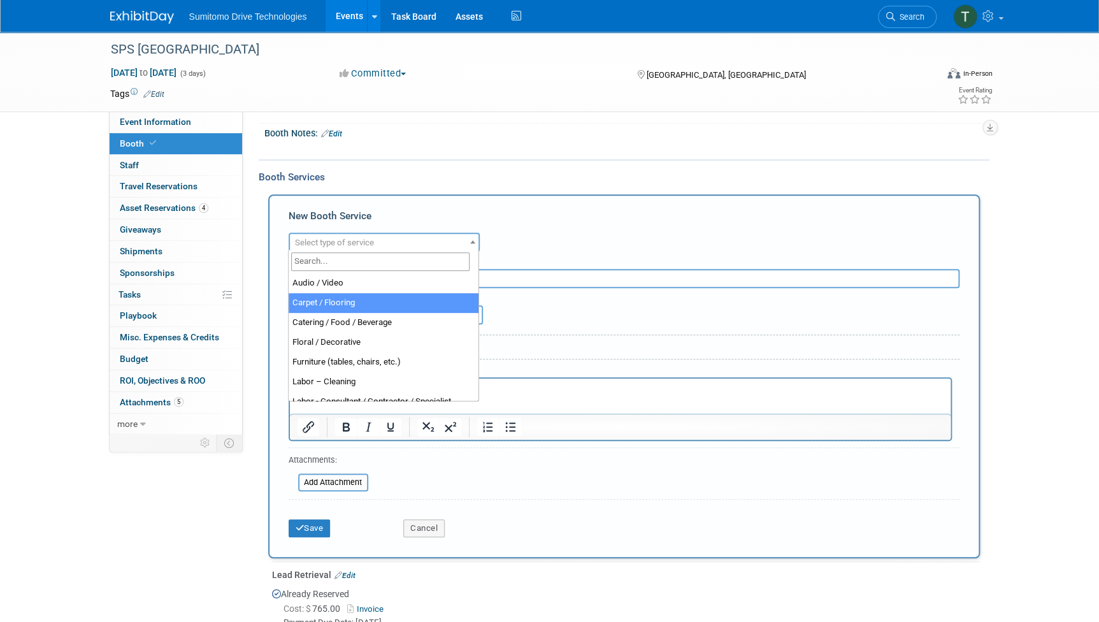
select select "4"
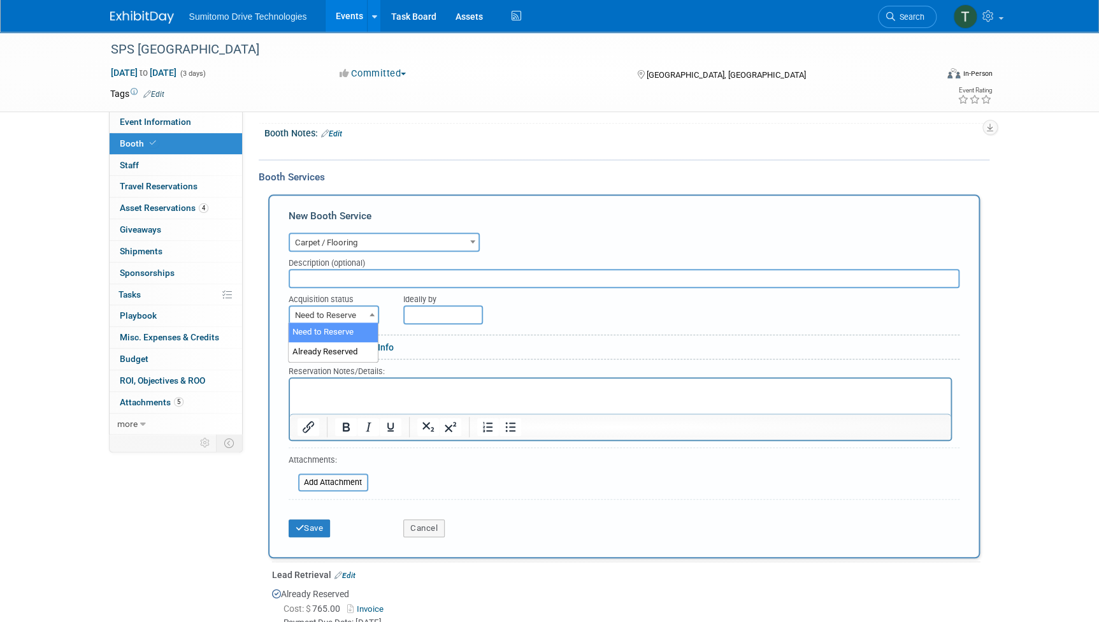
click at [320, 308] on span "Need to Reserve" at bounding box center [334, 315] width 88 height 18
select select "2"
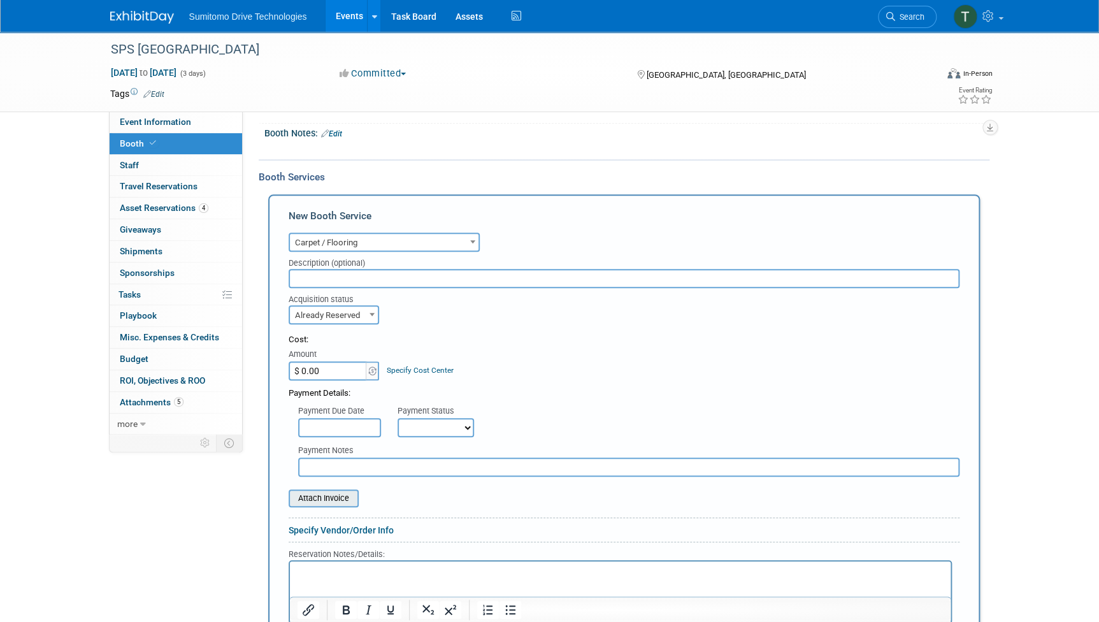
click at [331, 497] on input "file" at bounding box center [282, 498] width 152 height 15
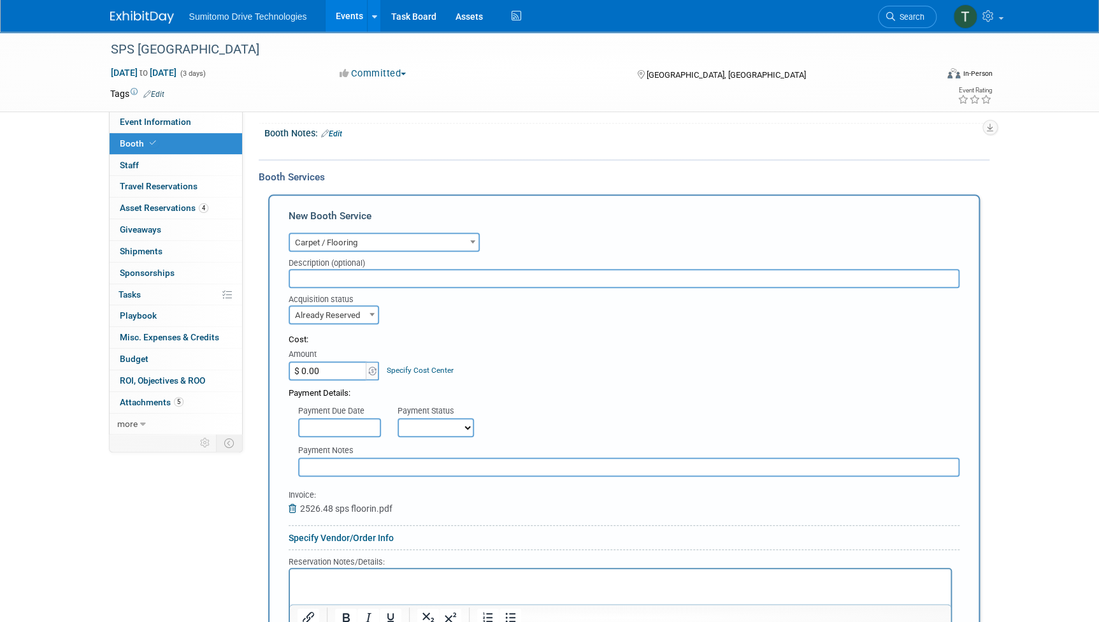
click at [341, 367] on input "$ 0.00" at bounding box center [329, 370] width 80 height 19
type input "$ 2,526.48"
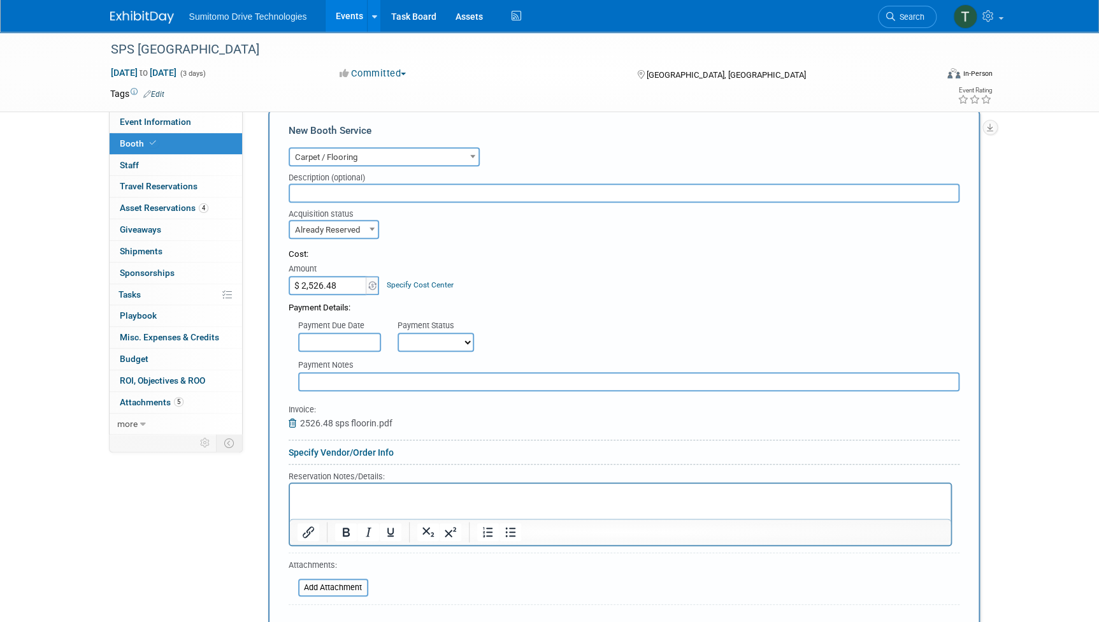
scroll to position [254, 0]
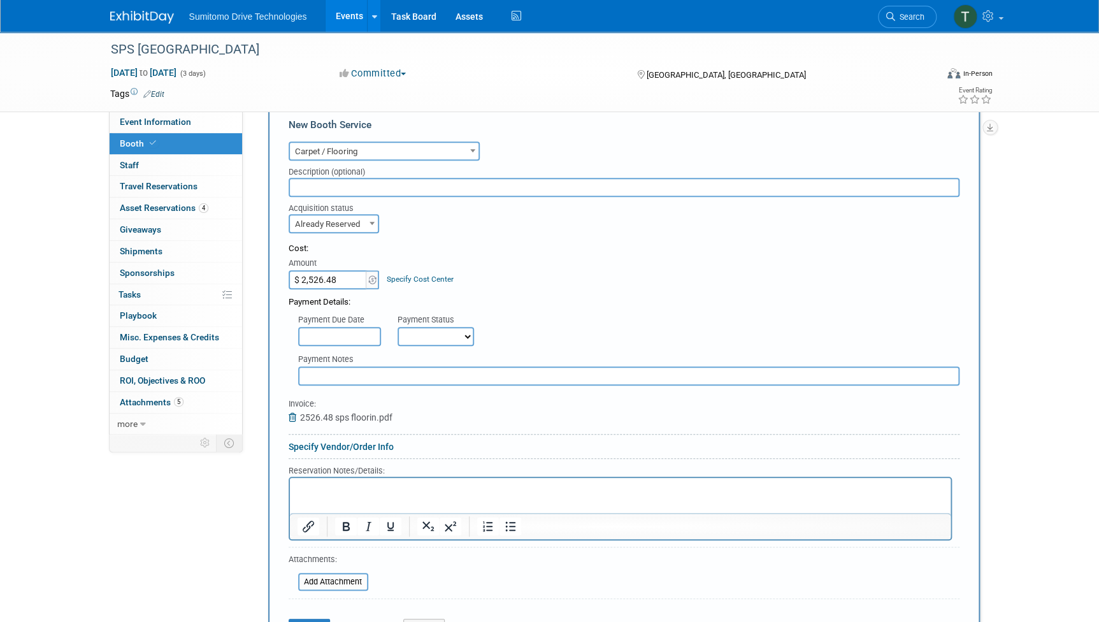
drag, startPoint x: 443, startPoint y: 324, endPoint x: 447, endPoint y: 340, distance: 15.9
click at [447, 340] on select "Not Paid Yet Partially Paid Paid in Full" at bounding box center [436, 336] width 76 height 19
select select "1"
click at [398, 327] on select "Not Paid Yet Partially Paid Paid in Full" at bounding box center [436, 336] width 76 height 19
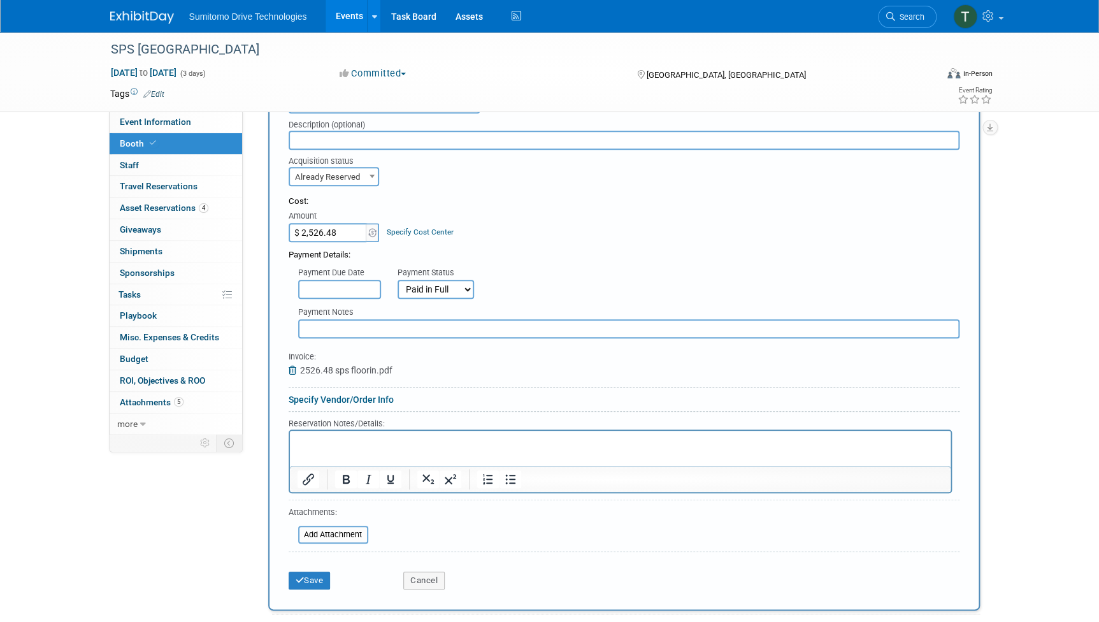
scroll to position [302, 0]
click at [298, 575] on icon "submit" at bounding box center [300, 579] width 9 height 8
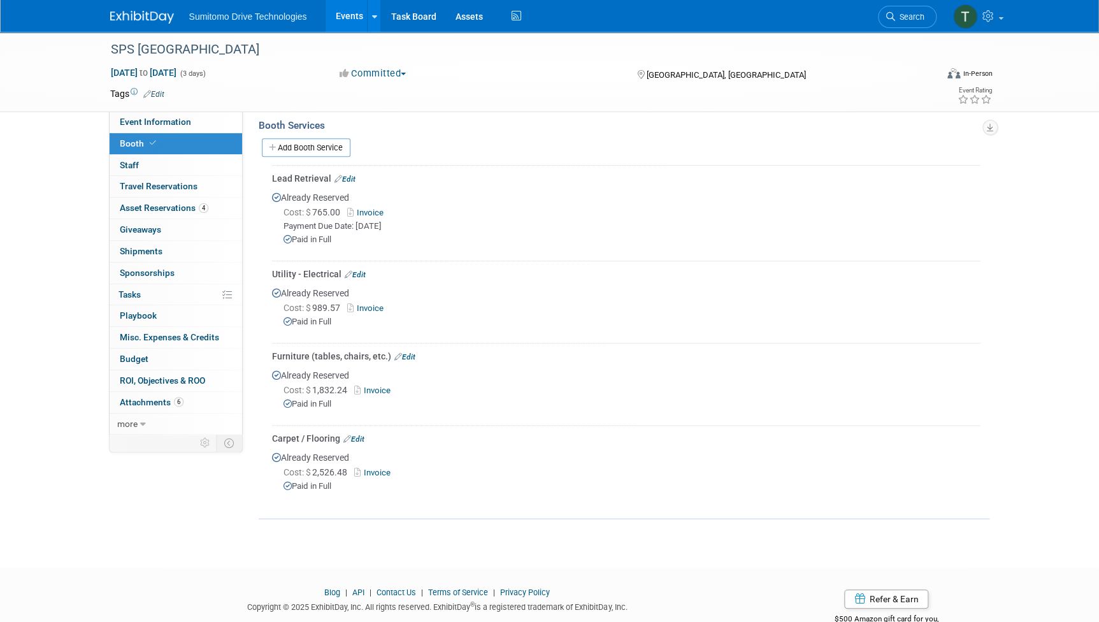
scroll to position [198, 0]
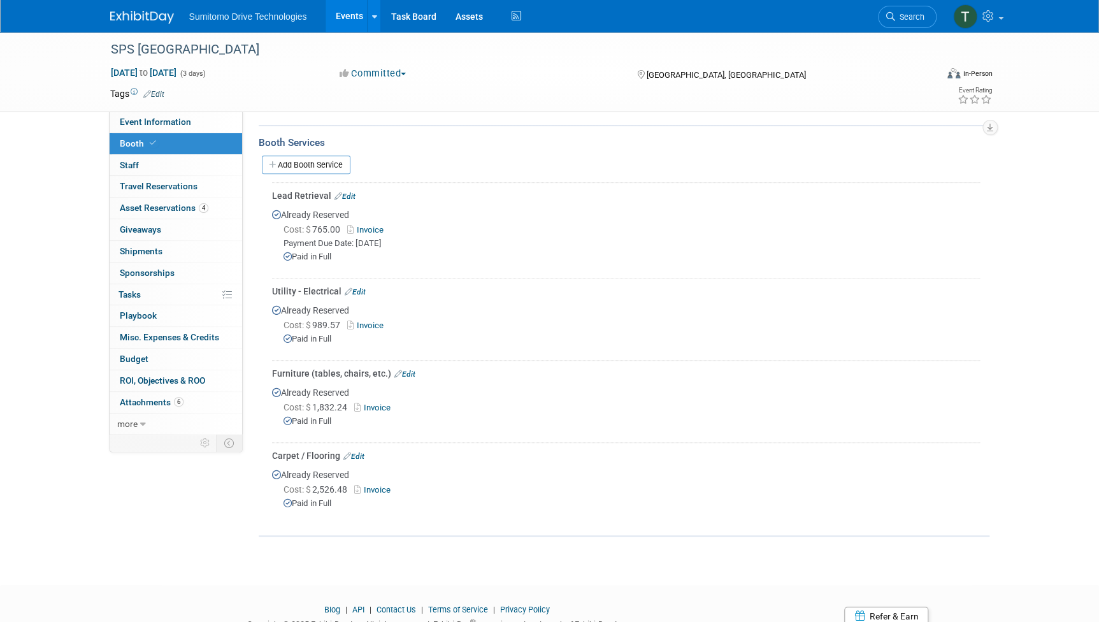
click at [365, 322] on link "Invoice" at bounding box center [367, 325] width 41 height 10
click at [361, 287] on div "Utility - Electrical Edit" at bounding box center [626, 291] width 708 height 13
click at [361, 287] on link "Edit" at bounding box center [355, 291] width 21 height 9
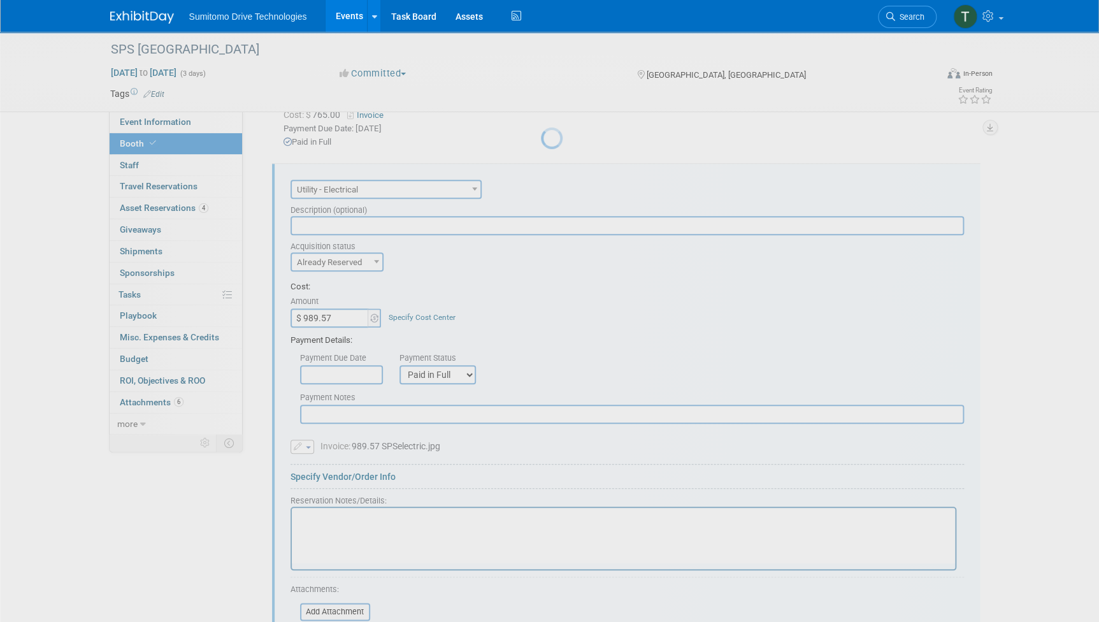
scroll to position [328, 0]
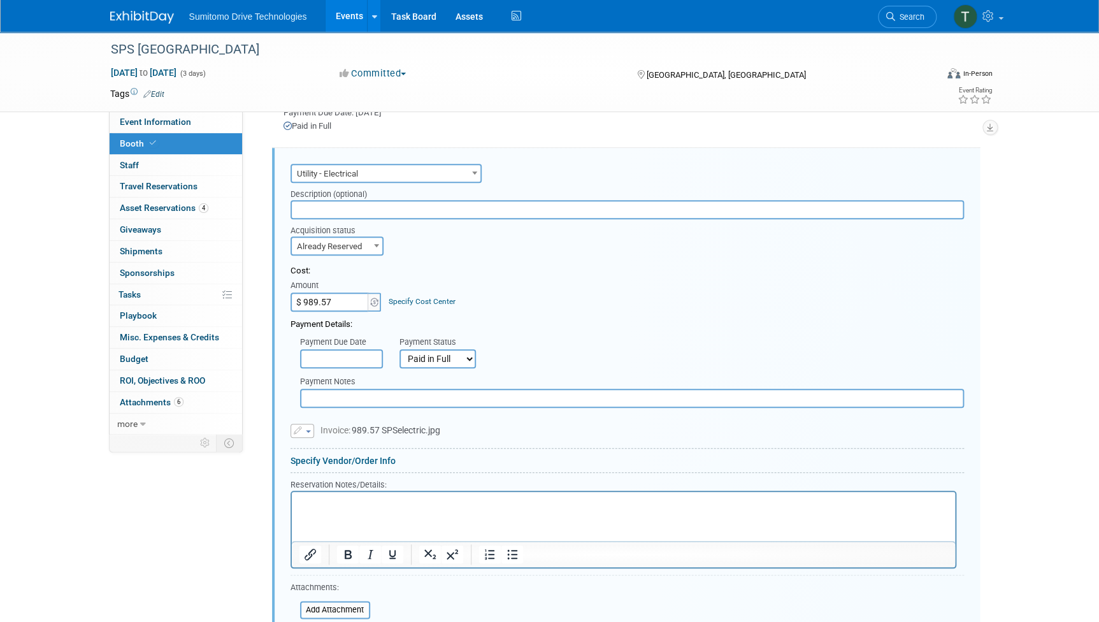
click at [302, 426] on button "button" at bounding box center [303, 431] width 24 height 14
click at [320, 446] on link "Replace with a new file" at bounding box center [354, 450] width 127 height 18
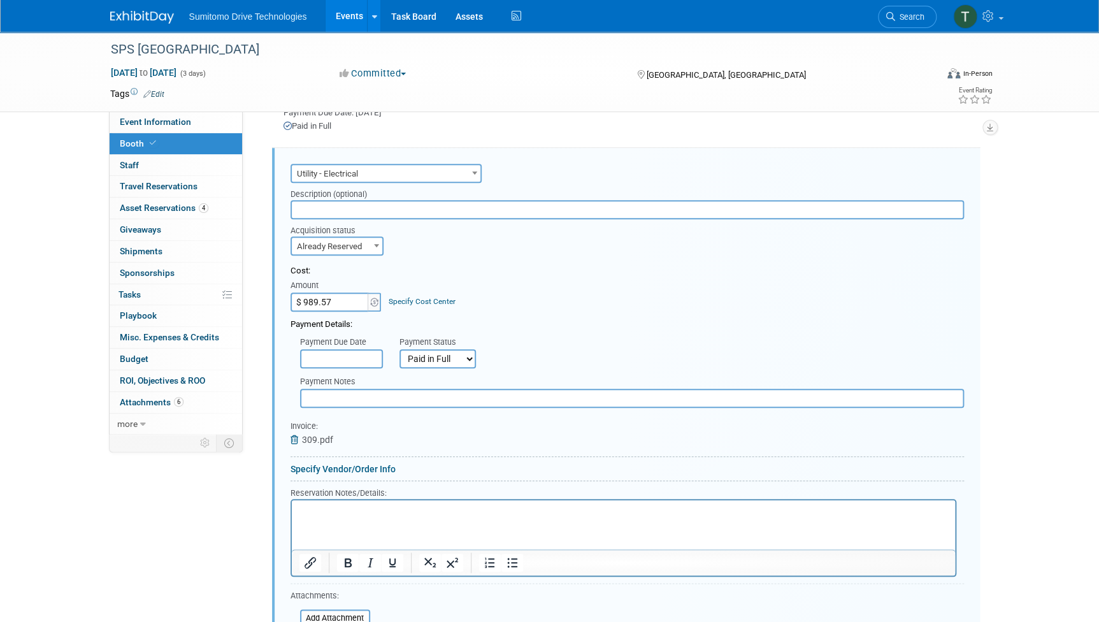
scroll to position [288, 0]
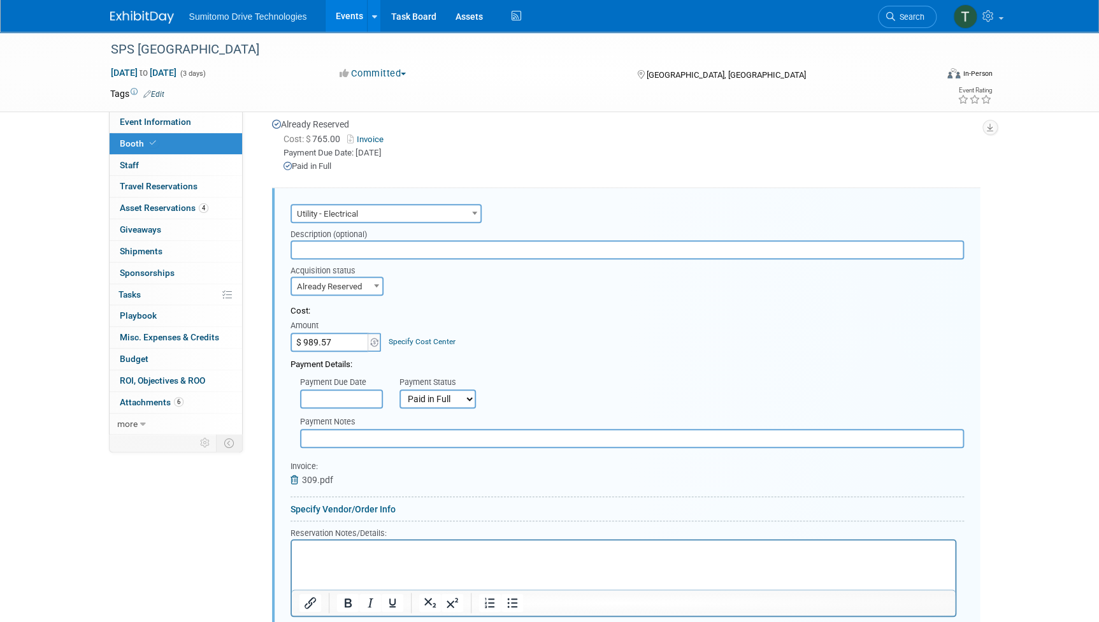
click at [521, 255] on input "text" at bounding box center [627, 249] width 673 height 19
click at [302, 245] on input "30 /687 charge equaling 989.57" at bounding box center [627, 249] width 673 height 19
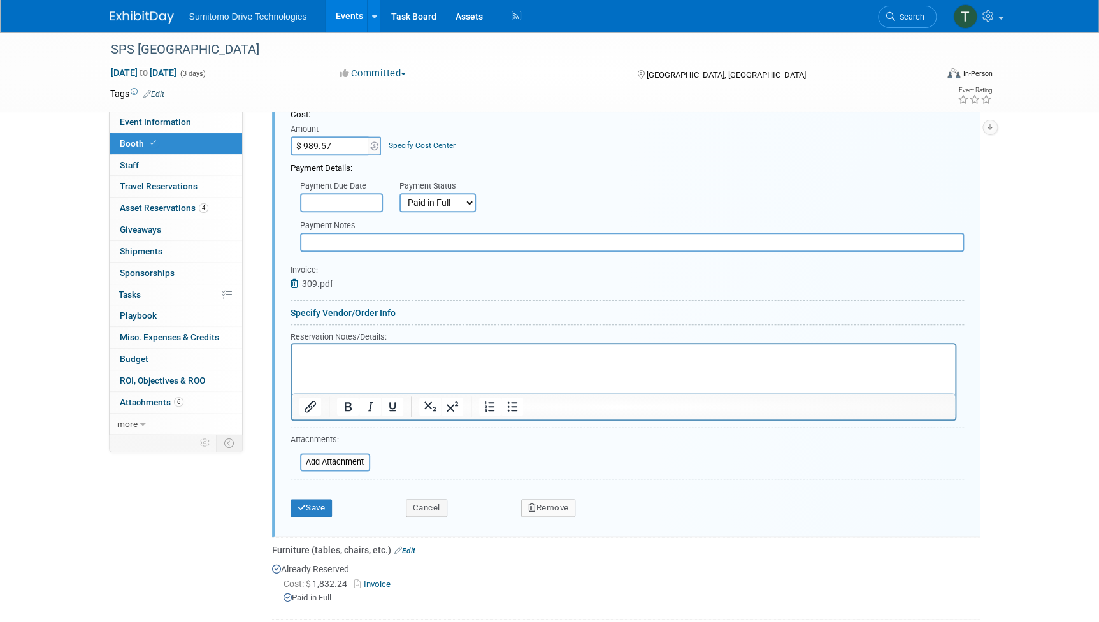
scroll to position [486, 0]
type input "309 /687 charge equaling 989.57"
drag, startPoint x: 310, startPoint y: 514, endPoint x: 298, endPoint y: 495, distance: 22.1
click at [298, 495] on div "Save Cancel Remove" at bounding box center [627, 502] width 673 height 39
click at [298, 498] on button "Save" at bounding box center [312, 507] width 42 height 18
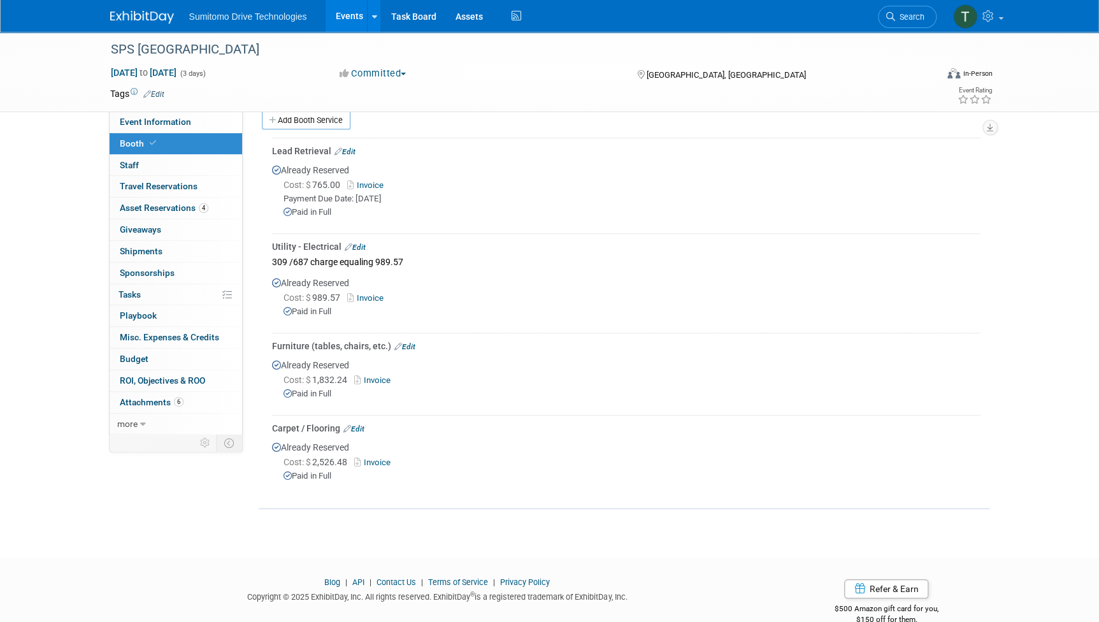
scroll to position [233, 0]
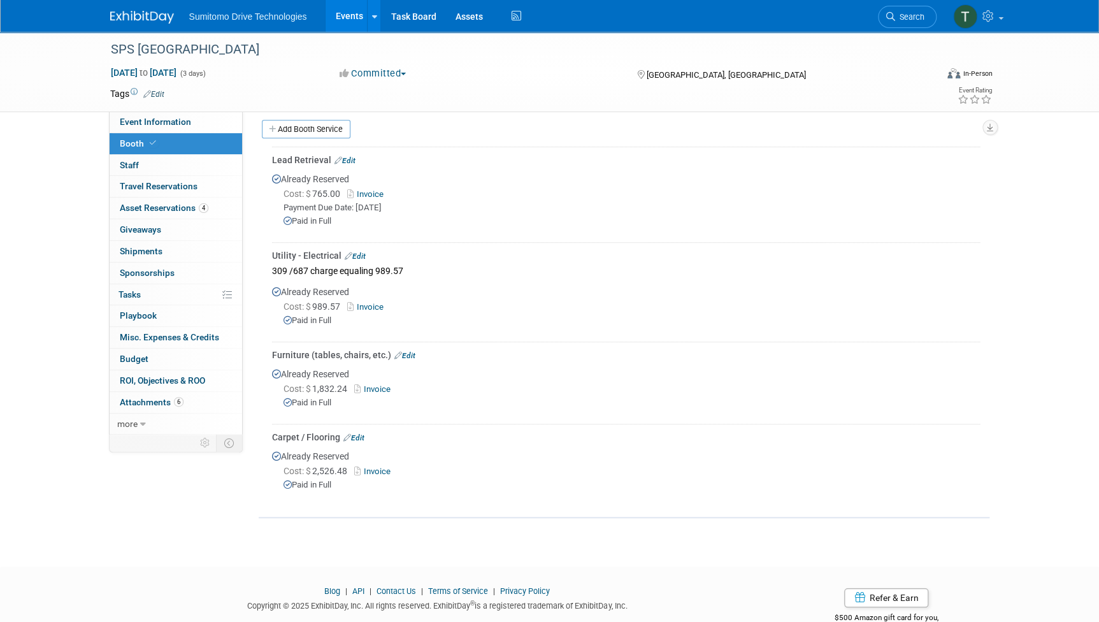
click at [410, 287] on div "Already Reserved Cost: $ 989.57 Invoice Paid in Full" at bounding box center [626, 308] width 708 height 58
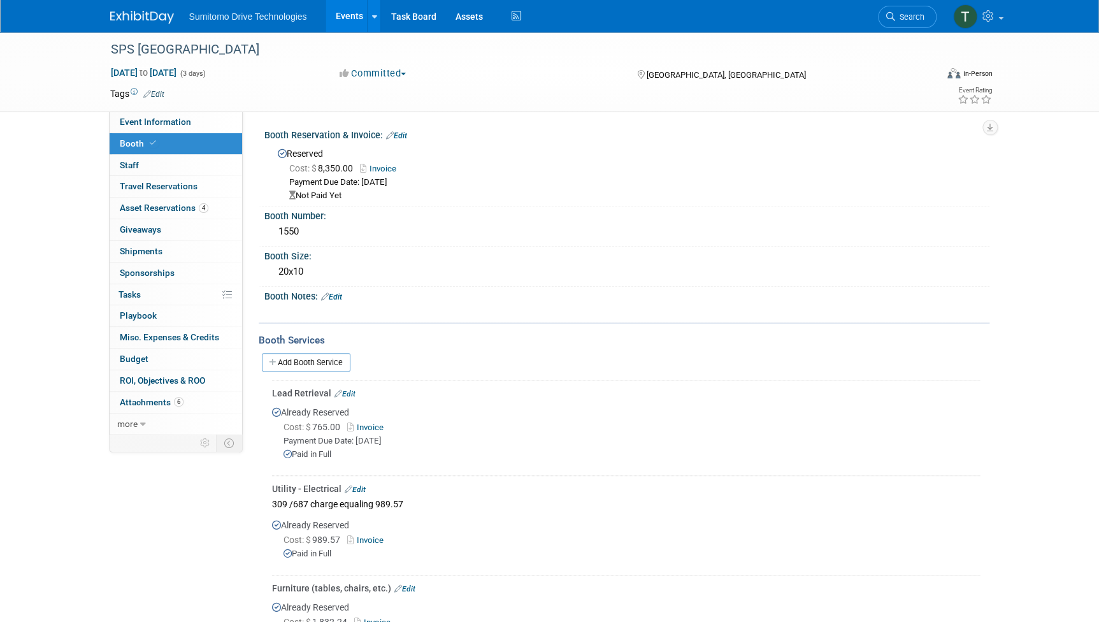
click at [352, 14] on link "Events" at bounding box center [349, 16] width 47 height 32
